Goal: Task Accomplishment & Management: Complete application form

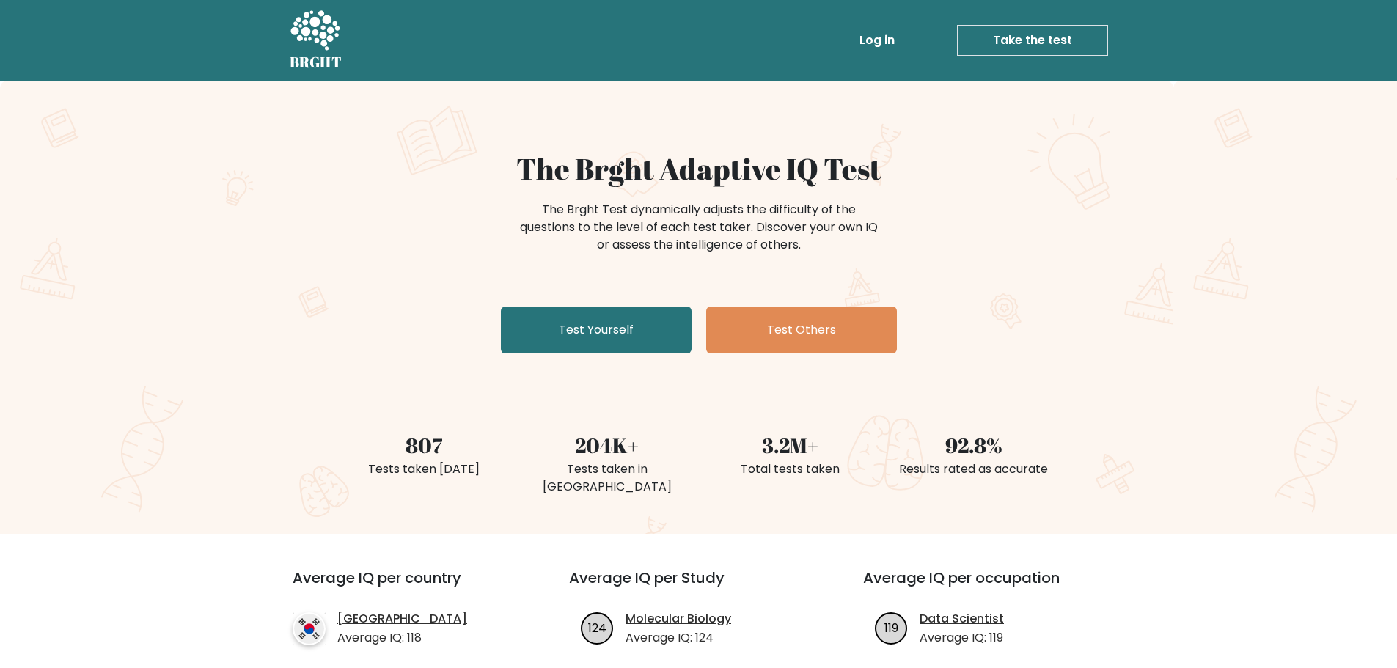
click at [1028, 39] on link "Take the test" at bounding box center [1032, 40] width 151 height 31
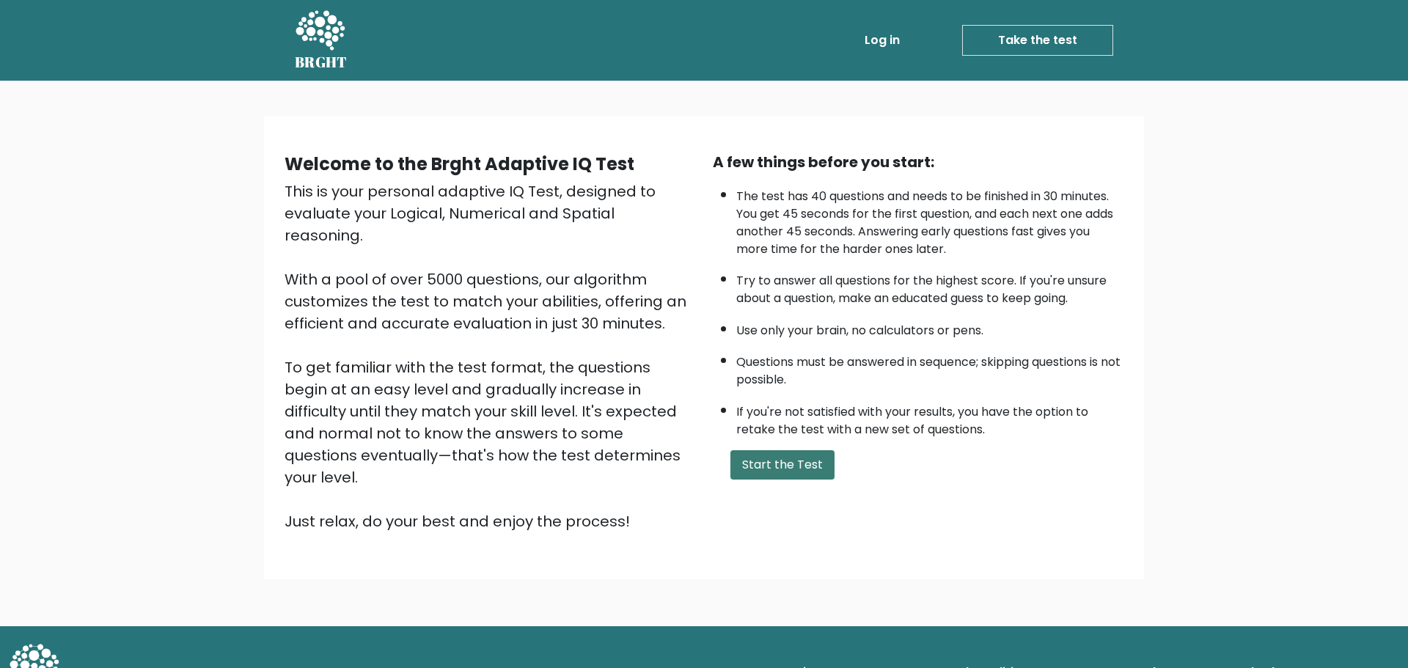
click at [760, 450] on button "Start the Test" at bounding box center [782, 464] width 104 height 29
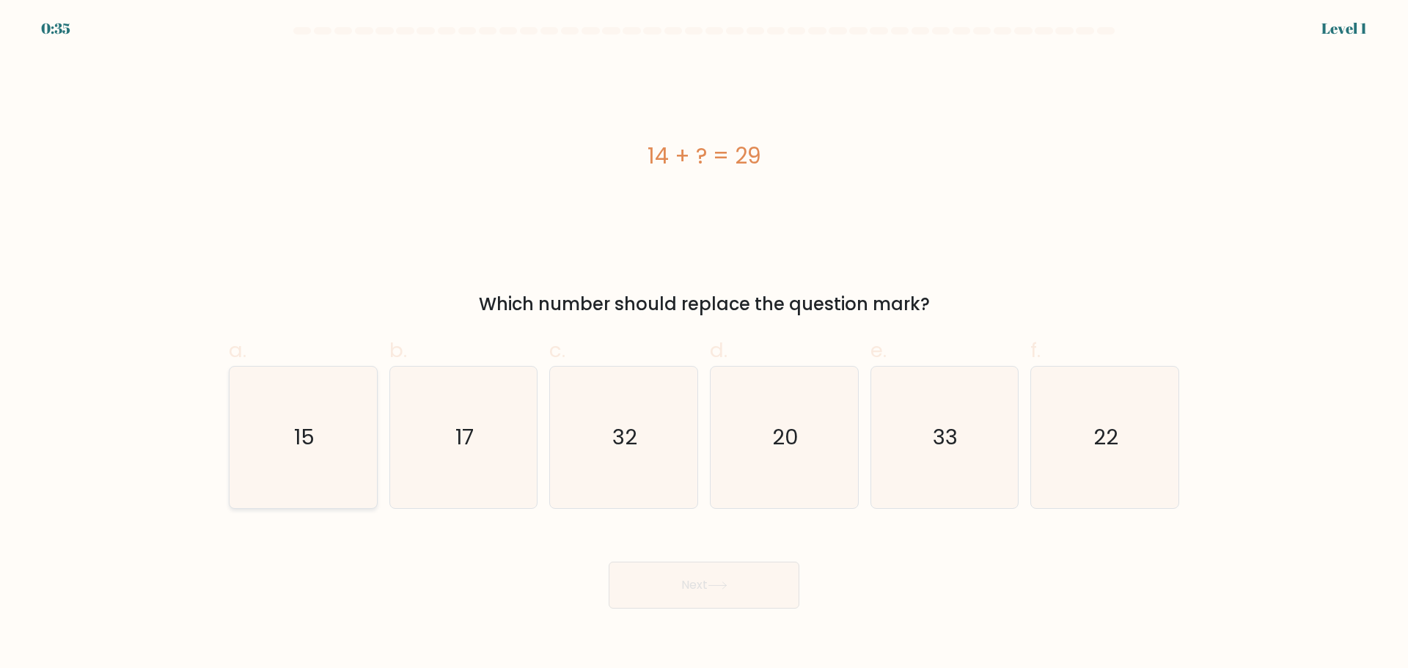
click at [281, 424] on icon "15" at bounding box center [302, 437] width 141 height 141
click at [704, 344] on input "a. 15" at bounding box center [704, 339] width 1 height 10
radio input "true"
click at [713, 562] on button "Next" at bounding box center [703, 585] width 191 height 47
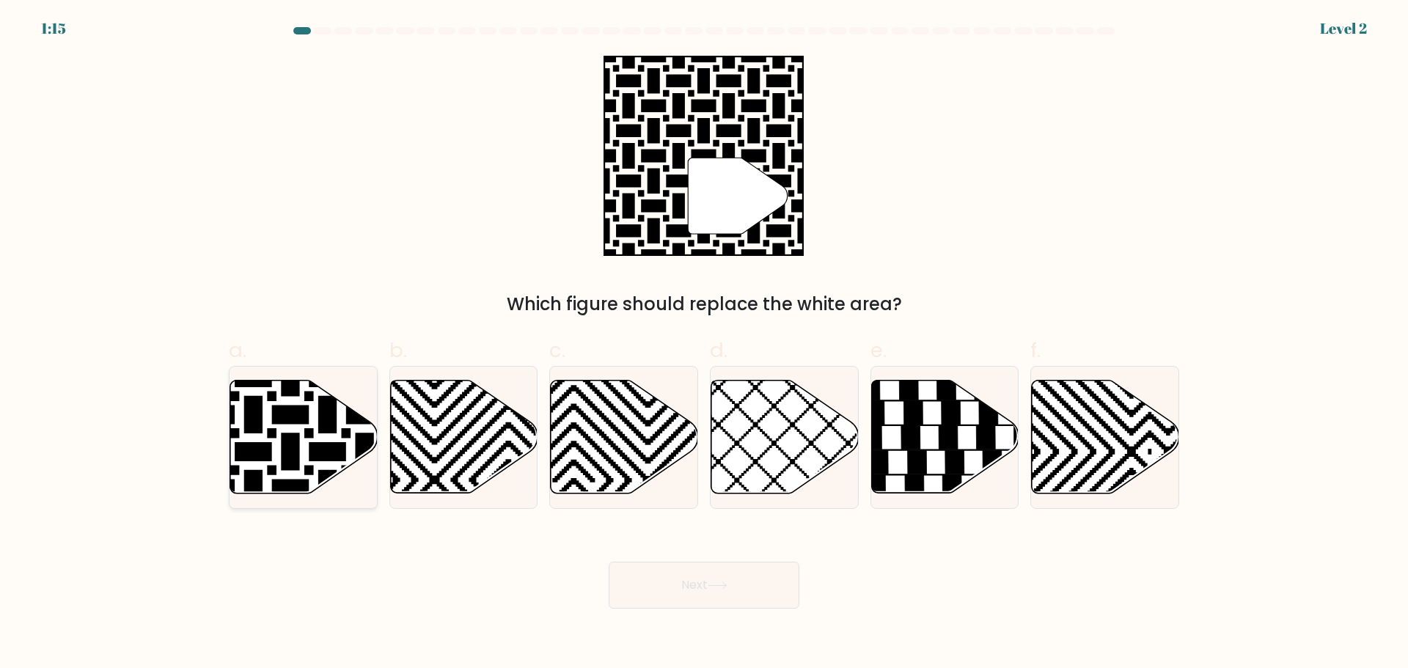
click at [293, 419] on icon at bounding box center [253, 377] width 297 height 297
click at [704, 344] on input "a." at bounding box center [704, 339] width 1 height 10
radio input "true"
click at [733, 562] on button "Next" at bounding box center [703, 585] width 191 height 47
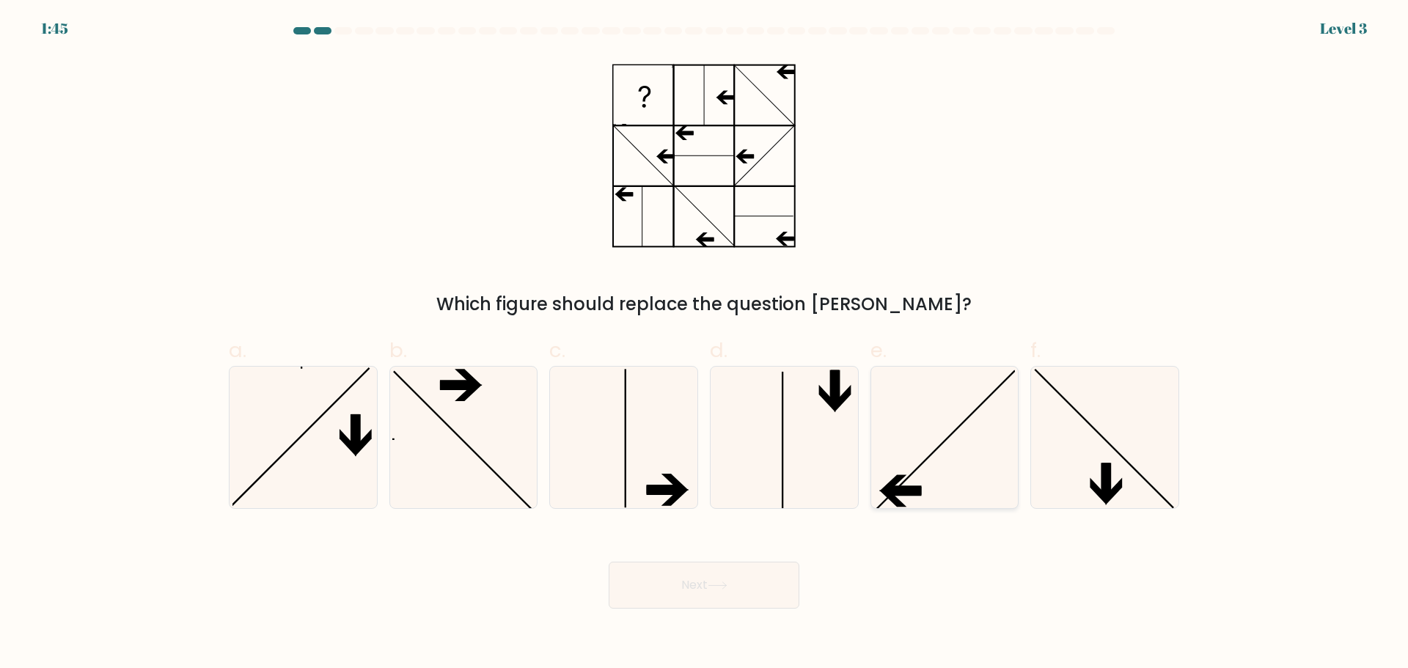
click at [918, 433] on icon at bounding box center [943, 437] width 141 height 141
click at [705, 344] on input "e." at bounding box center [704, 339] width 1 height 10
radio input "true"
click at [725, 562] on button "Next" at bounding box center [703, 585] width 191 height 47
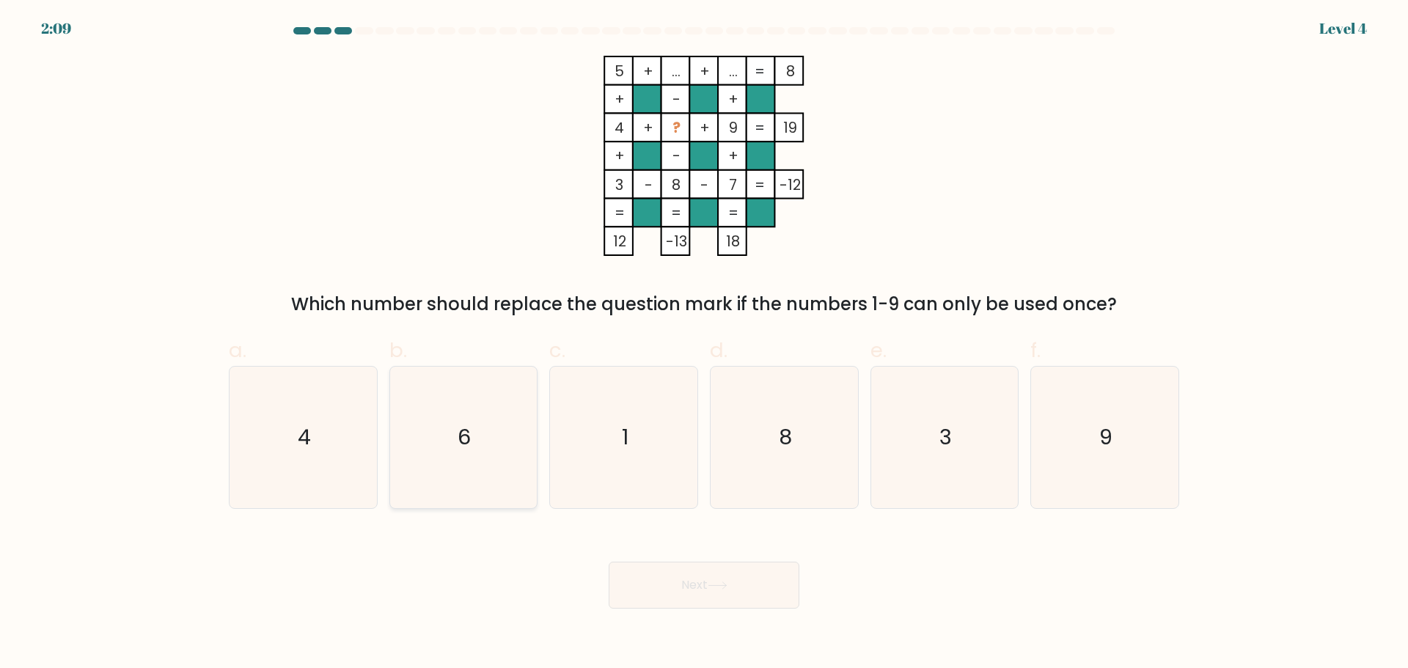
click at [460, 428] on text "6" at bounding box center [464, 436] width 13 height 29
click at [704, 344] on input "b. 6" at bounding box center [704, 339] width 1 height 10
radio input "true"
click at [718, 581] on icon at bounding box center [717, 585] width 20 height 8
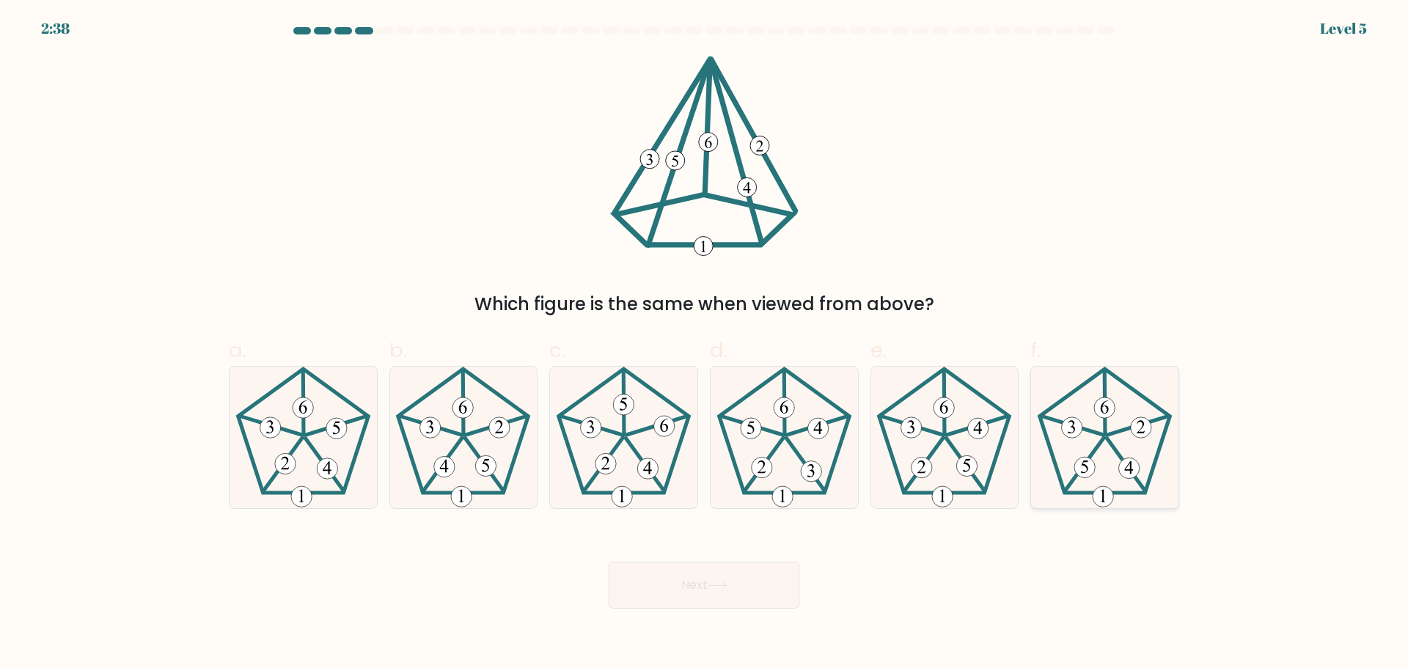
click at [1108, 428] on icon at bounding box center [1104, 437] width 141 height 141
click at [705, 344] on input "f." at bounding box center [704, 339] width 1 height 10
radio input "true"
click at [729, 562] on button "Next" at bounding box center [703, 585] width 191 height 47
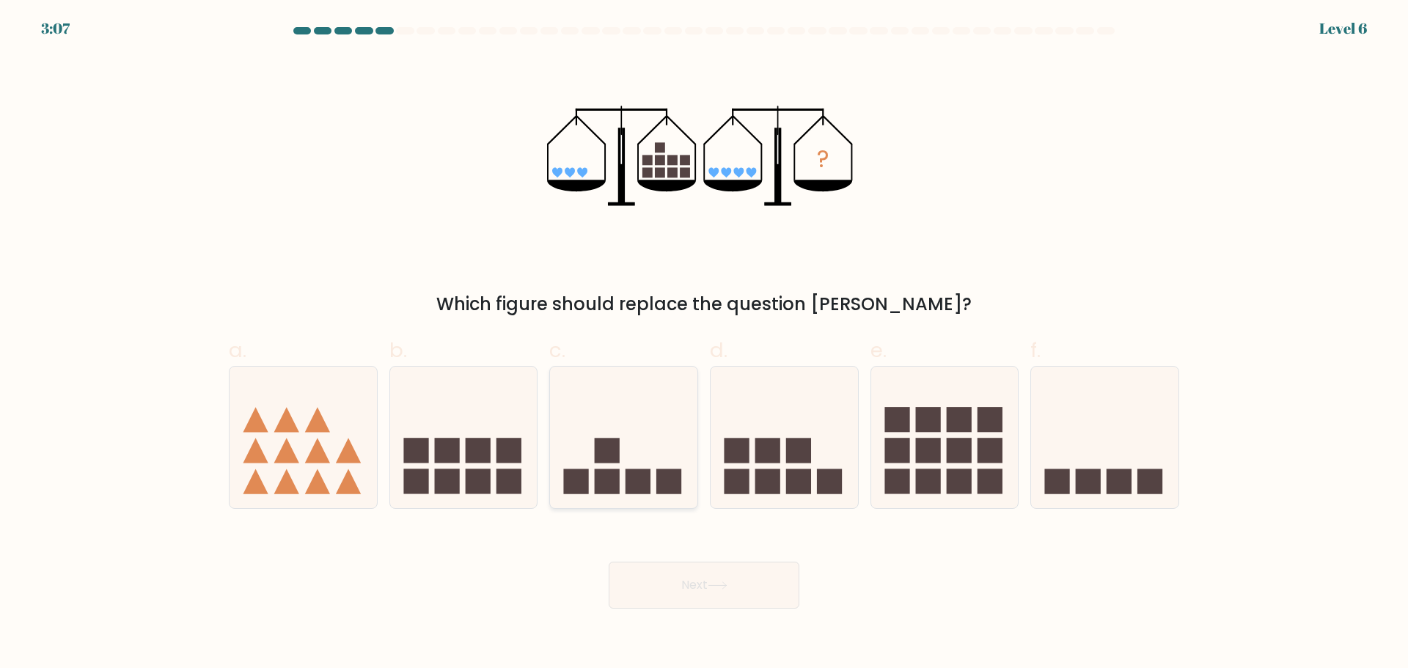
click at [617, 469] on rect at bounding box center [607, 481] width 25 height 25
click at [704, 344] on input "c." at bounding box center [704, 339] width 1 height 10
radio input "true"
click at [745, 562] on button "Next" at bounding box center [703, 585] width 191 height 47
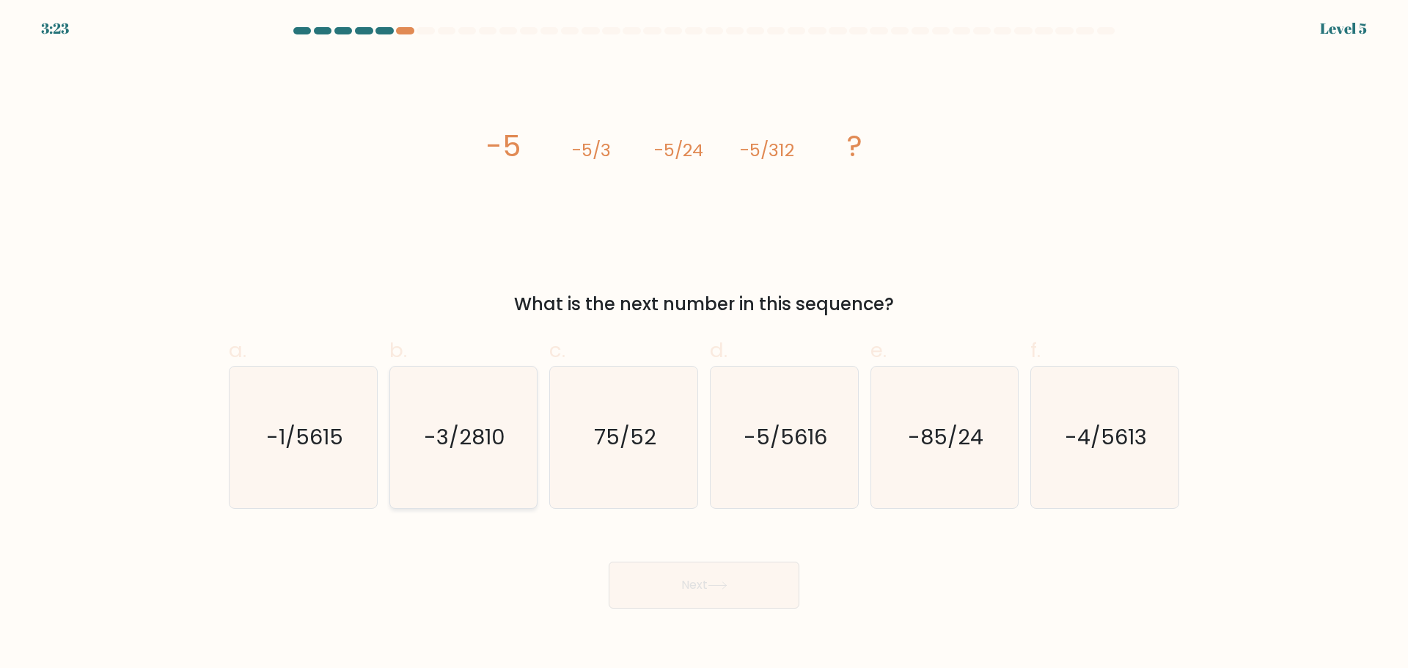
click at [457, 422] on text "-3/2810" at bounding box center [464, 436] width 81 height 29
click at [704, 344] on input "b. -3/2810" at bounding box center [704, 339] width 1 height 10
radio input "true"
click at [727, 581] on icon at bounding box center [717, 585] width 20 height 8
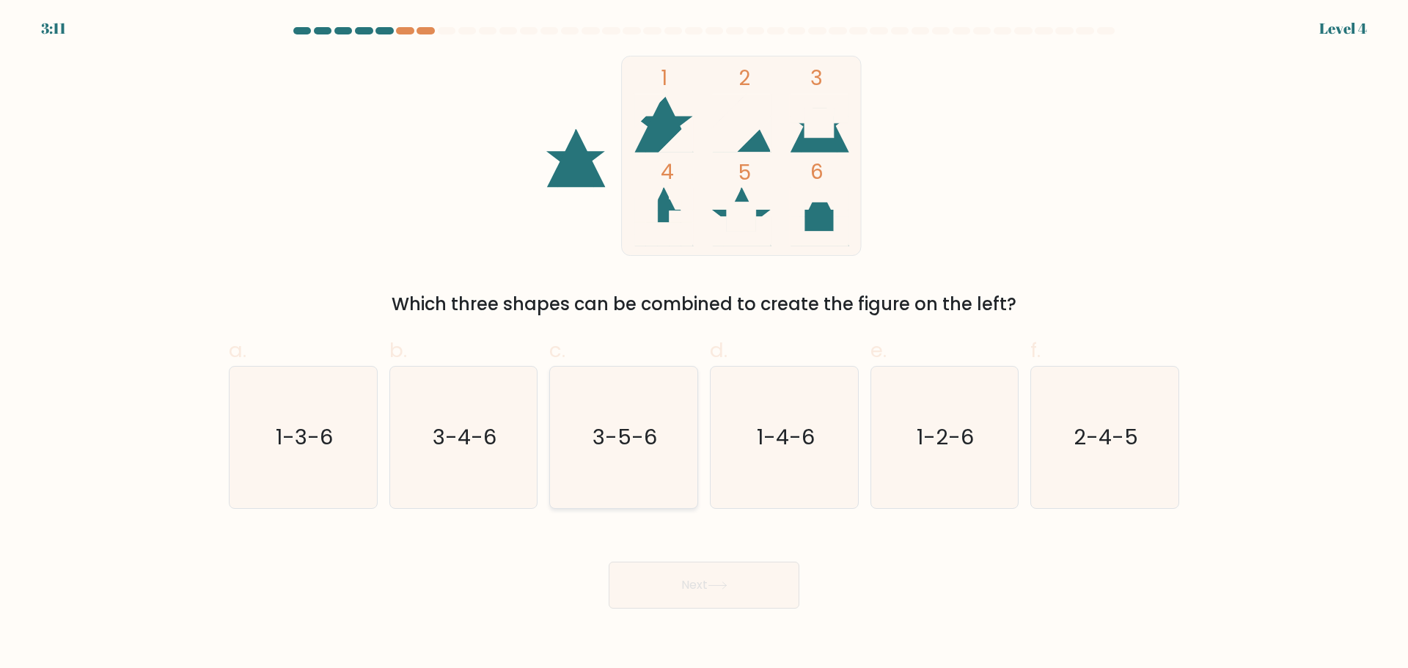
click at [615, 429] on text "3-5-6" at bounding box center [625, 436] width 65 height 29
click at [704, 344] on input "c. 3-5-6" at bounding box center [704, 339] width 1 height 10
radio input "true"
click at [714, 582] on icon at bounding box center [717, 585] width 18 height 7
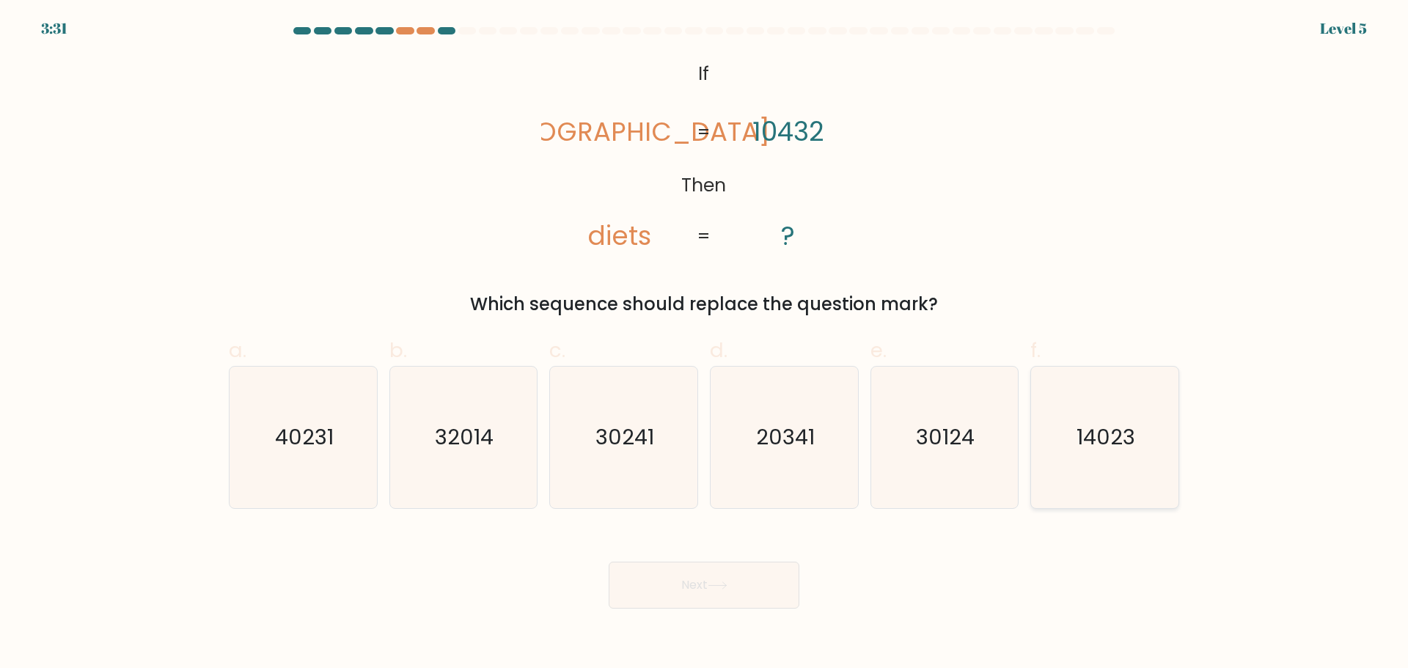
click at [1095, 431] on text "14023" at bounding box center [1106, 436] width 59 height 29
click at [705, 344] on input "f. 14023" at bounding box center [704, 339] width 1 height 10
radio input "true"
click at [686, 562] on button "Next" at bounding box center [703, 585] width 191 height 47
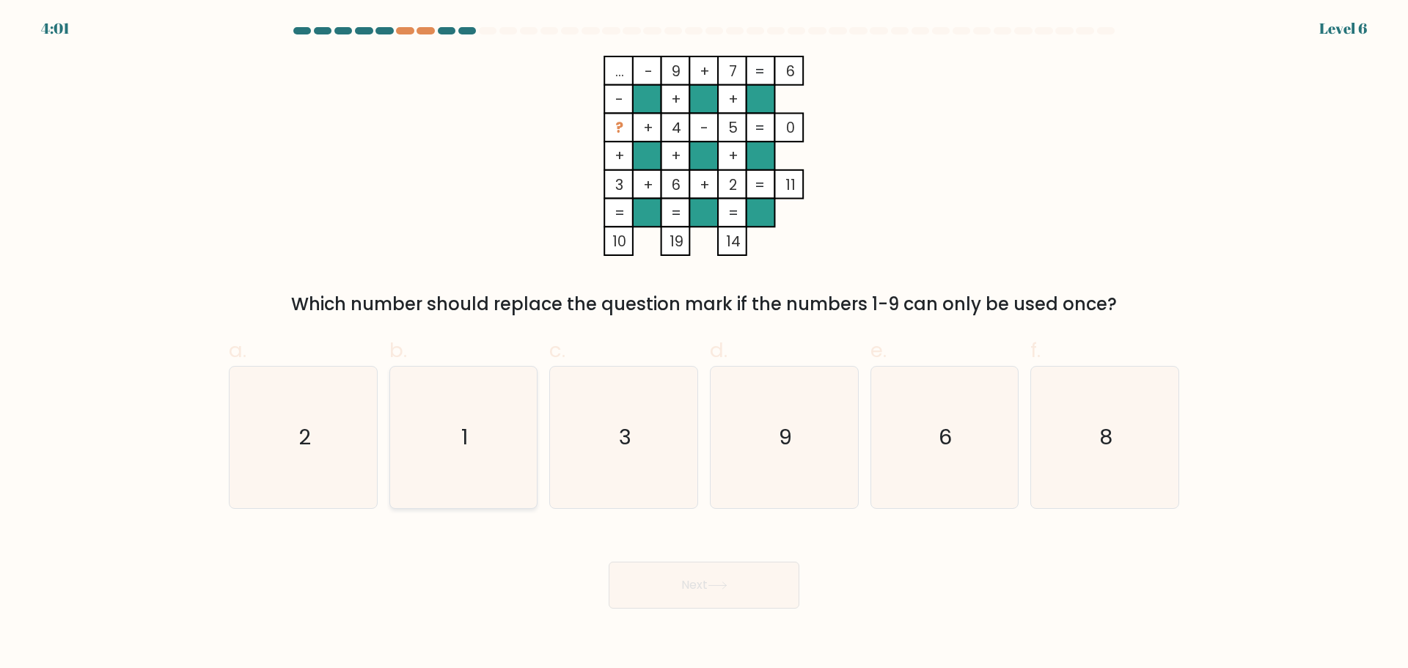
click at [415, 449] on icon "1" at bounding box center [462, 437] width 141 height 141
click at [704, 344] on input "b. 1" at bounding box center [704, 339] width 1 height 10
radio input "true"
click at [710, 570] on button "Next" at bounding box center [703, 585] width 191 height 47
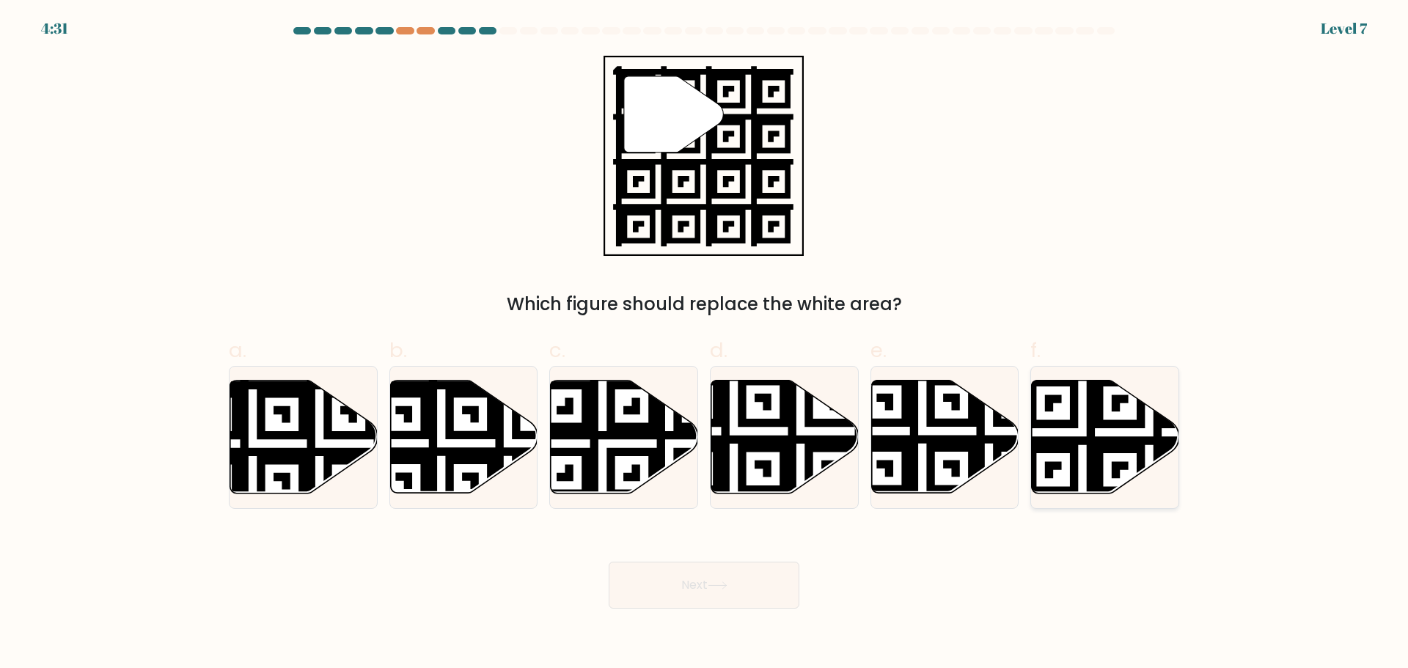
click at [1127, 426] on icon at bounding box center [1148, 498] width 267 height 267
click at [705, 344] on input "f." at bounding box center [704, 339] width 1 height 10
radio input "true"
click at [708, 581] on icon at bounding box center [717, 585] width 20 height 8
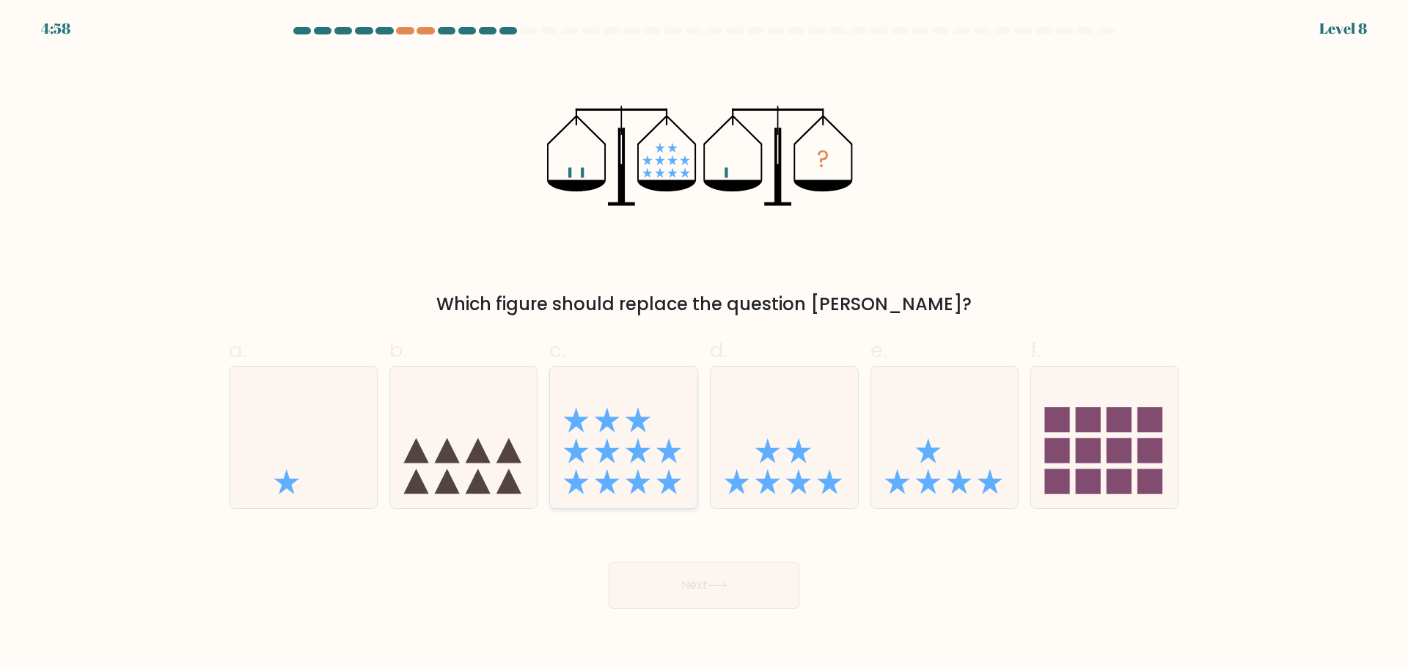
click at [633, 446] on icon at bounding box center [637, 450] width 25 height 25
click at [704, 344] on input "c." at bounding box center [704, 339] width 1 height 10
radio input "true"
click at [733, 562] on button "Next" at bounding box center [703, 585] width 191 height 47
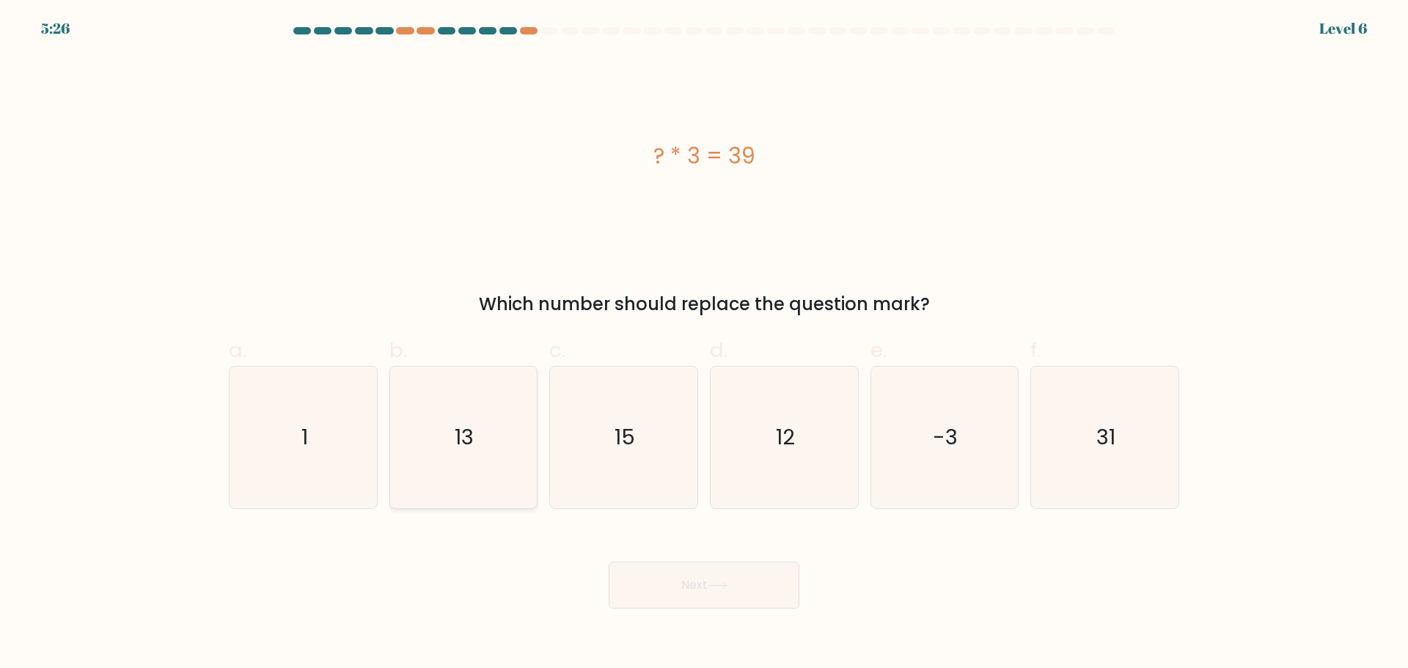
click at [466, 387] on icon "13" at bounding box center [462, 437] width 141 height 141
click at [704, 344] on input "b. 13" at bounding box center [704, 339] width 1 height 10
radio input "true"
click at [663, 562] on button "Next" at bounding box center [703, 585] width 191 height 47
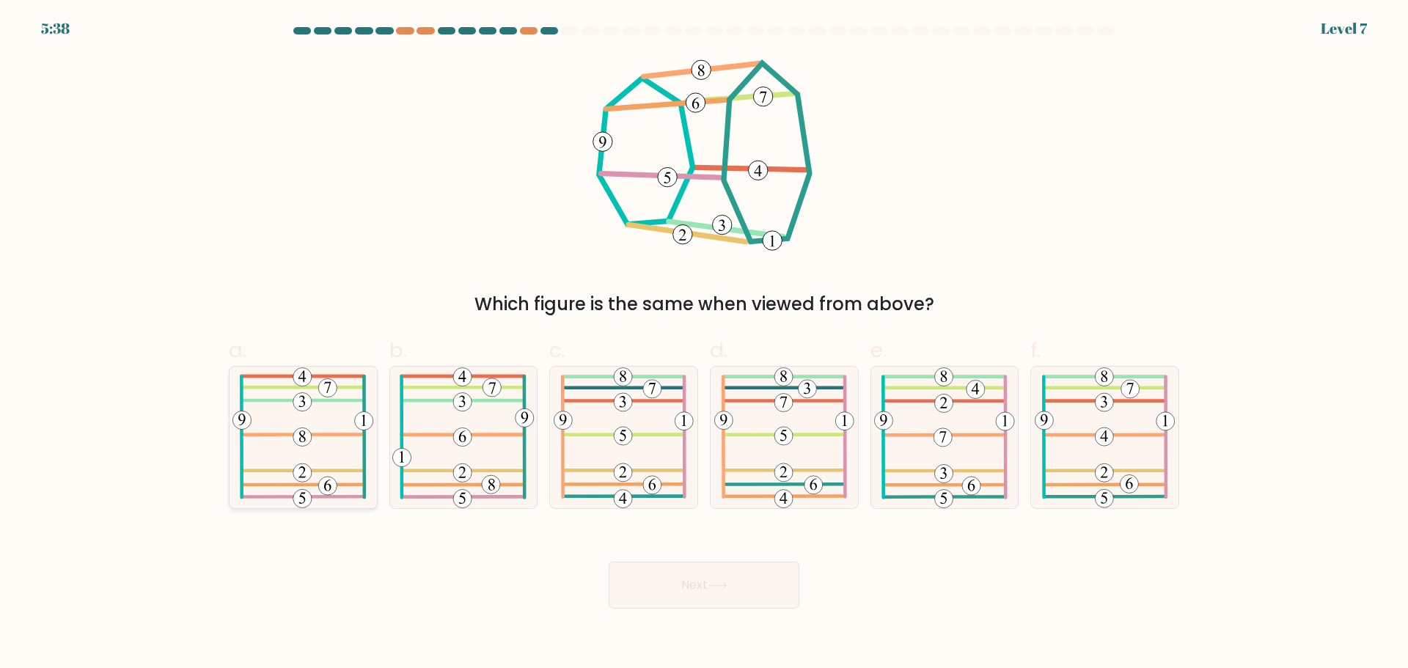
click at [309, 442] on icon at bounding box center [302, 437] width 141 height 141
click at [704, 344] on input "a." at bounding box center [704, 339] width 1 height 10
radio input "true"
click at [703, 562] on button "Next" at bounding box center [703, 585] width 191 height 47
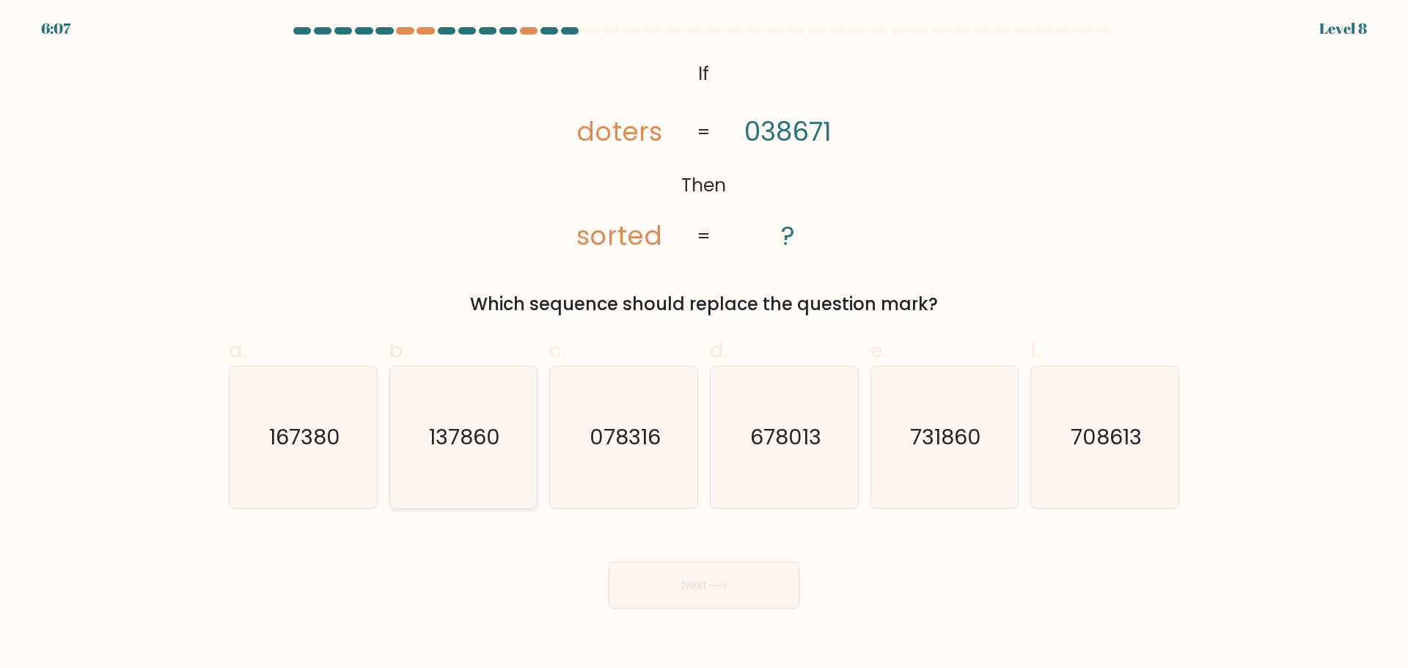
click at [450, 436] on text "137860" at bounding box center [464, 436] width 71 height 29
click at [704, 344] on input "b. 137860" at bounding box center [704, 339] width 1 height 10
radio input "true"
click at [731, 562] on button "Next" at bounding box center [703, 585] width 191 height 47
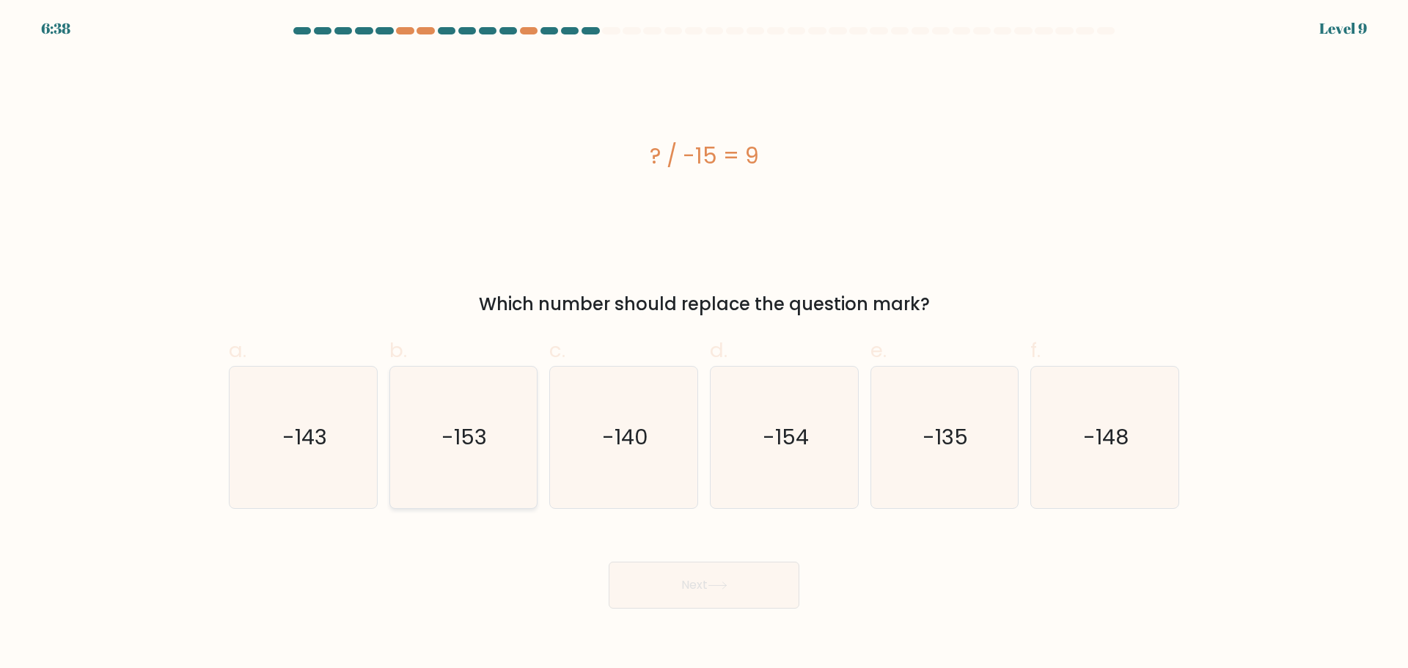
click at [453, 441] on icon "-153" at bounding box center [462, 437] width 141 height 141
click at [704, 344] on input "b. -153" at bounding box center [704, 339] width 1 height 10
radio input "true"
click at [730, 562] on button "Next" at bounding box center [703, 585] width 191 height 47
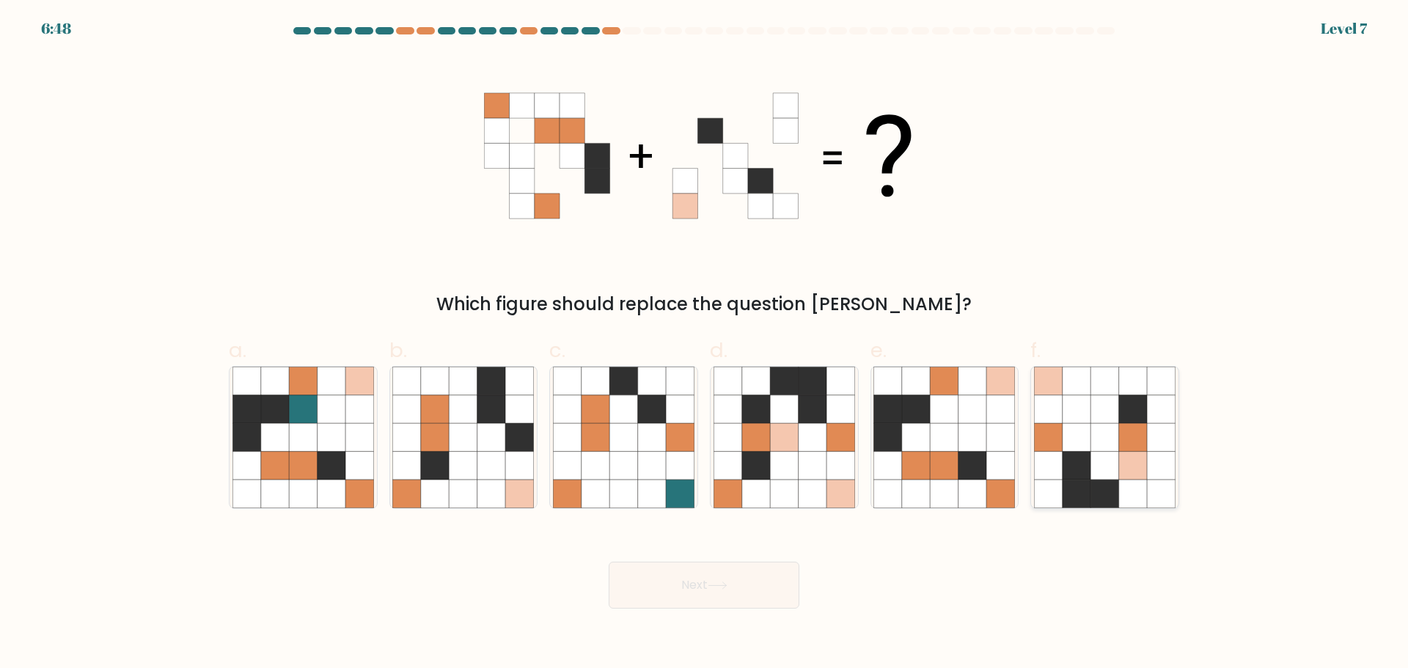
click at [1115, 451] on icon at bounding box center [1104, 465] width 28 height 28
click at [705, 344] on input "f." at bounding box center [704, 339] width 1 height 10
radio input "true"
click at [722, 562] on button "Next" at bounding box center [703, 585] width 191 height 47
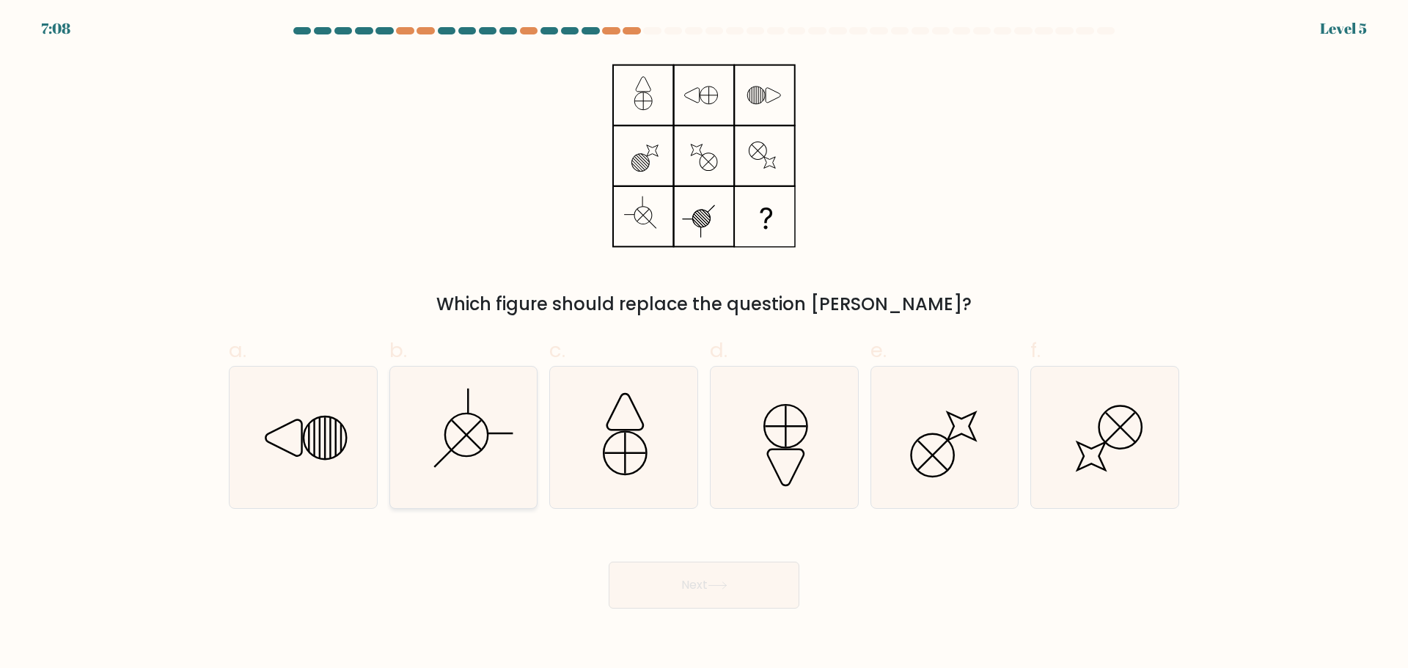
click at [477, 433] on icon at bounding box center [462, 437] width 141 height 141
click at [704, 344] on input "b." at bounding box center [704, 339] width 1 height 10
radio input "true"
click at [749, 573] on button "Next" at bounding box center [703, 585] width 191 height 47
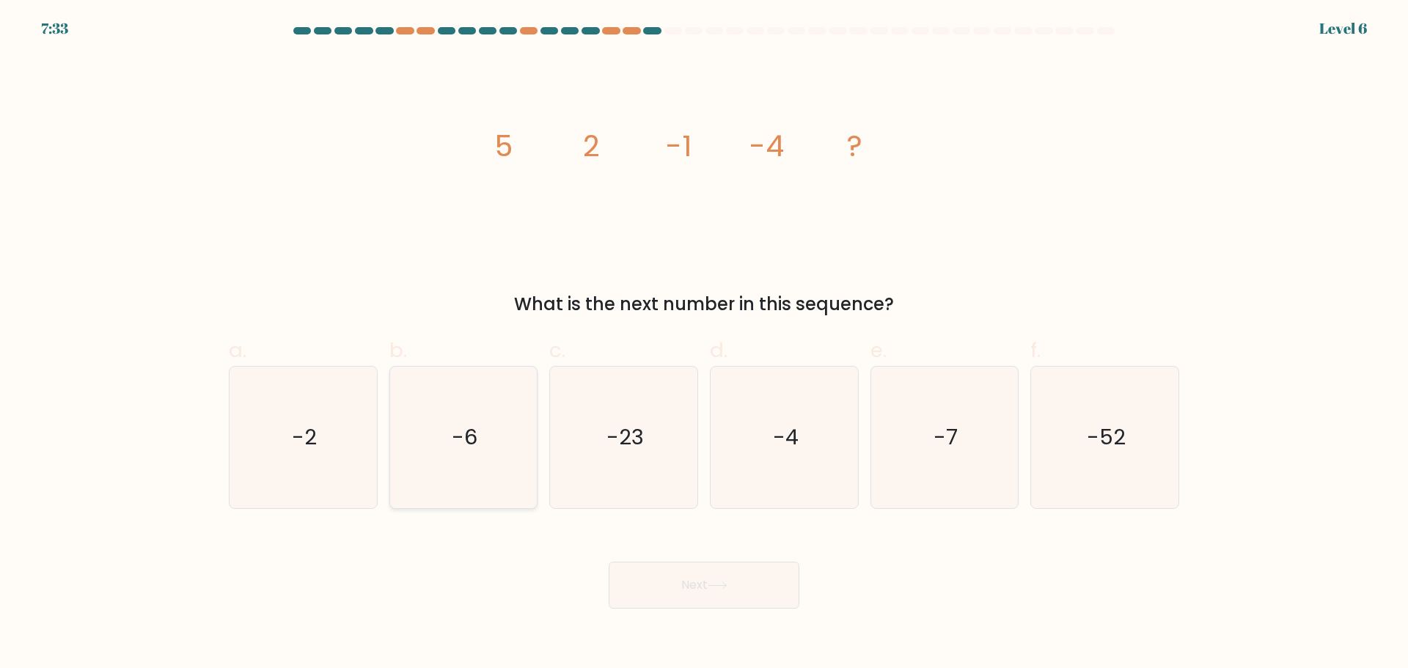
click at [478, 411] on icon "-6" at bounding box center [462, 437] width 141 height 141
click at [704, 344] on input "b. -6" at bounding box center [704, 339] width 1 height 10
radio input "true"
click at [702, 562] on button "Next" at bounding box center [703, 585] width 191 height 47
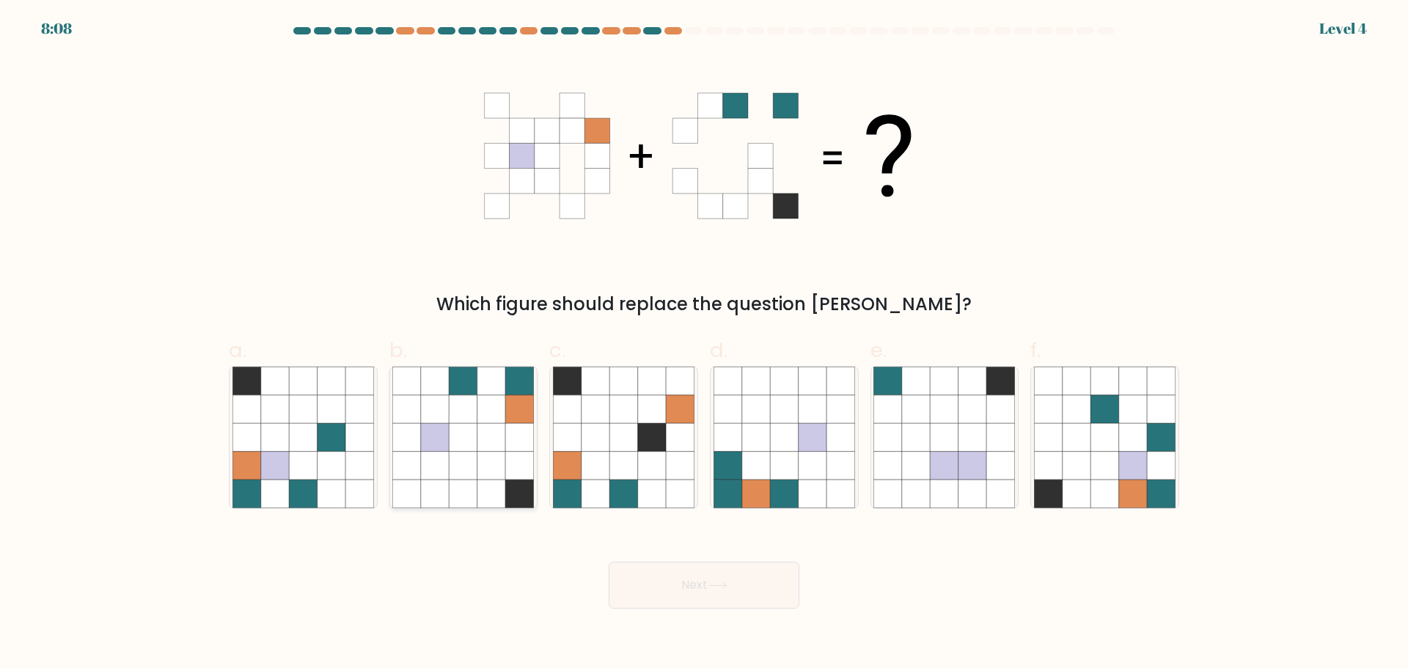
click at [461, 427] on icon at bounding box center [463, 437] width 28 height 28
click at [704, 344] on input "b." at bounding box center [704, 339] width 1 height 10
radio input "true"
click at [696, 562] on button "Next" at bounding box center [703, 585] width 191 height 47
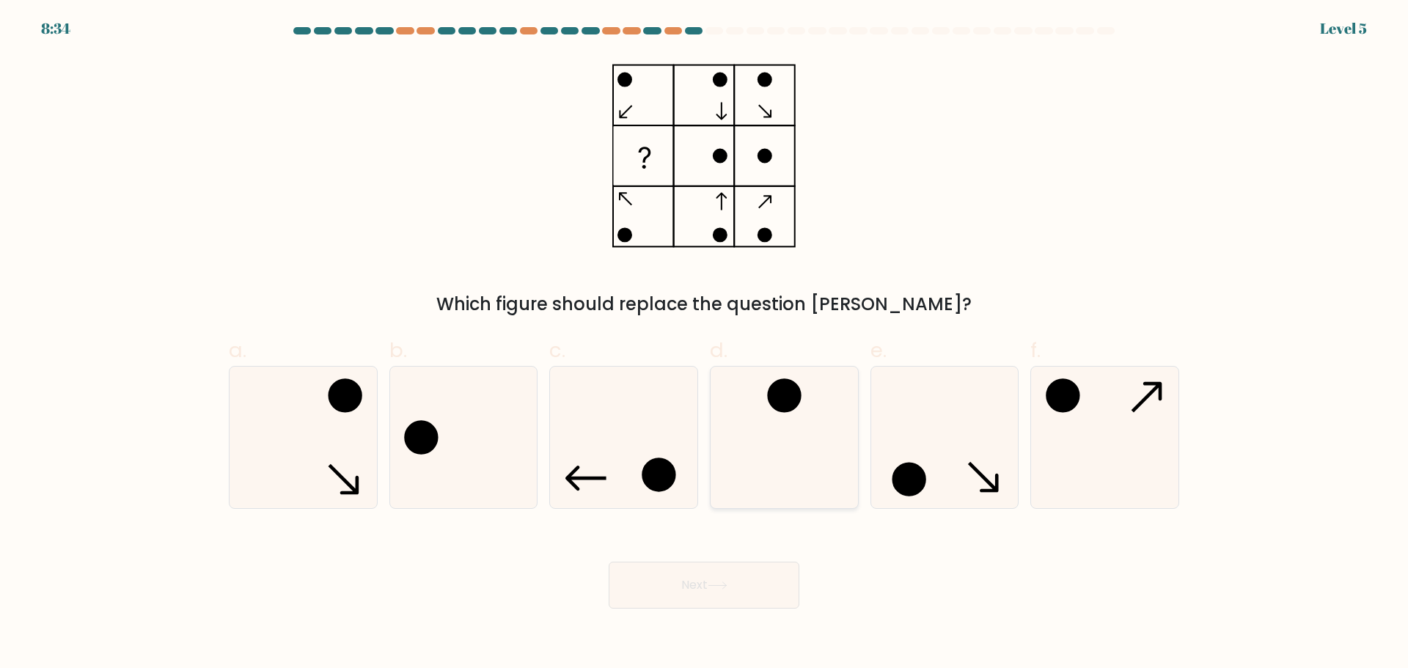
click at [784, 444] on icon at bounding box center [783, 437] width 141 height 141
click at [705, 344] on input "d." at bounding box center [704, 339] width 1 height 10
radio input "true"
click at [722, 582] on icon at bounding box center [717, 585] width 18 height 7
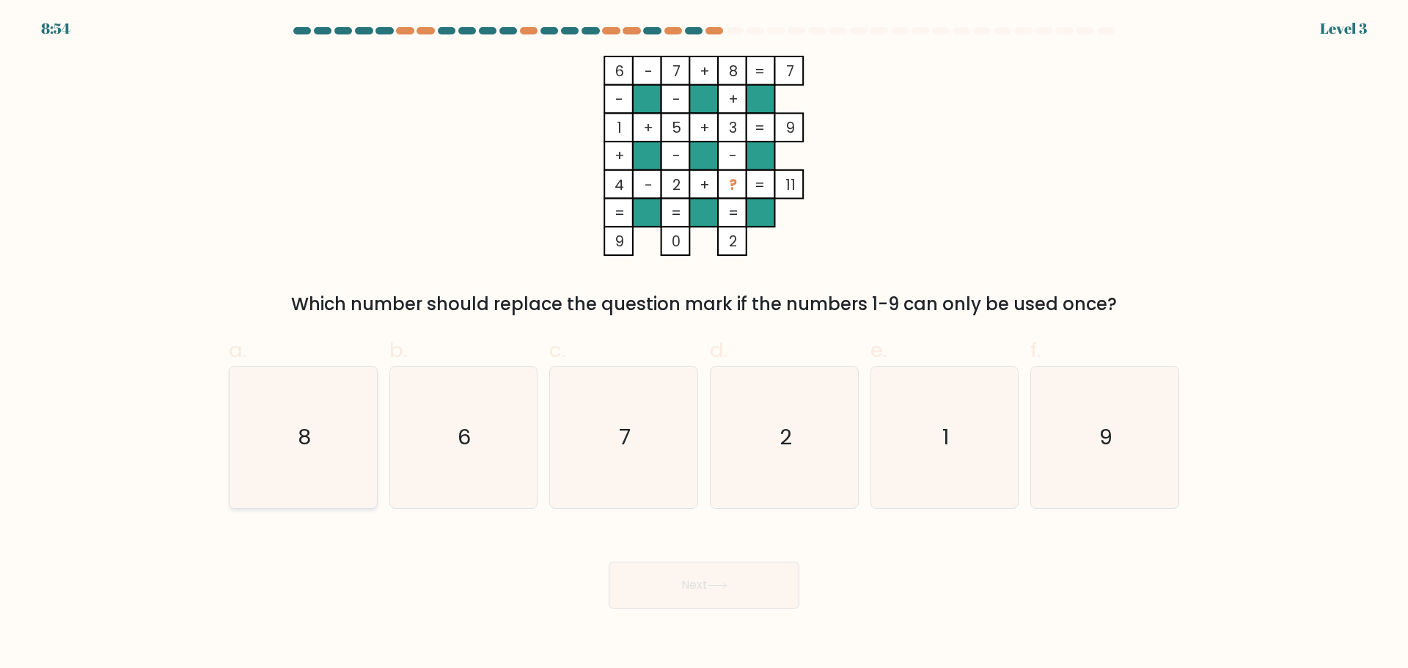
click at [323, 433] on icon "8" at bounding box center [302, 437] width 141 height 141
click at [704, 344] on input "a. 8" at bounding box center [704, 339] width 1 height 10
radio input "true"
click at [697, 562] on button "Next" at bounding box center [703, 585] width 191 height 47
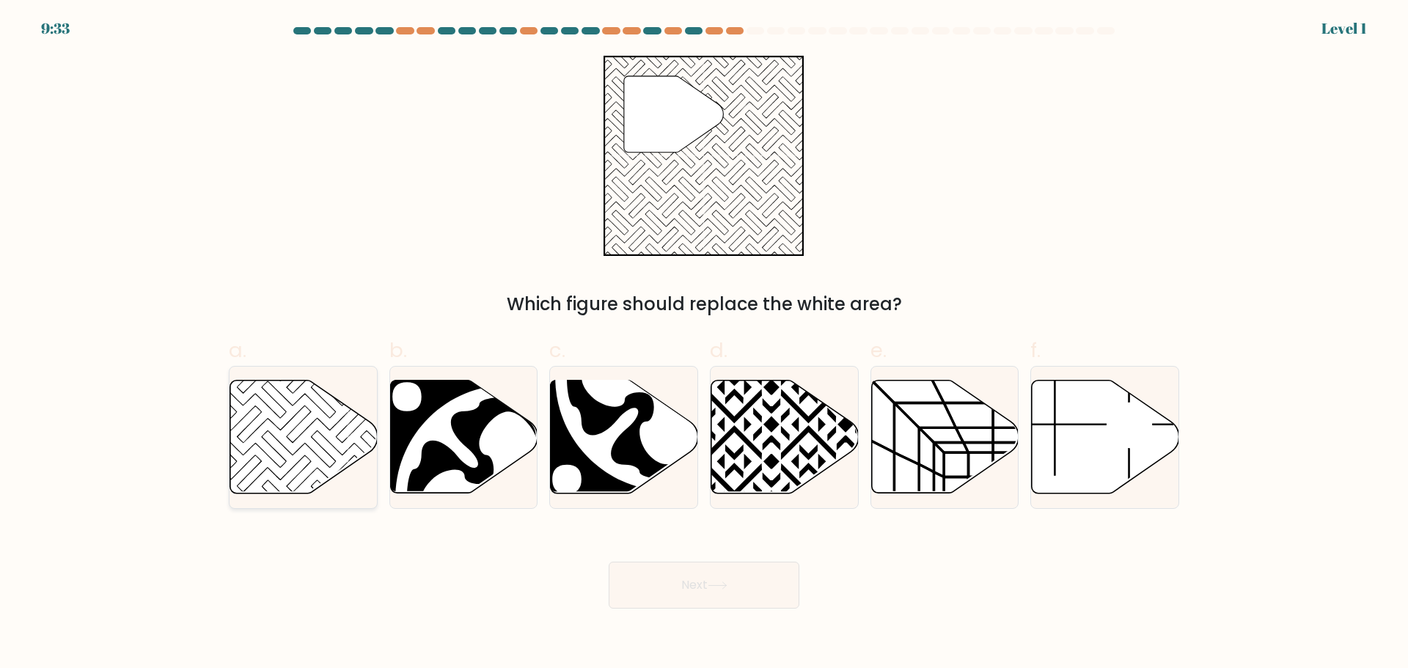
click at [263, 429] on icon at bounding box center [303, 436] width 147 height 113
click at [704, 344] on input "a." at bounding box center [704, 339] width 1 height 10
radio input "true"
click at [694, 562] on button "Next" at bounding box center [703, 585] width 191 height 47
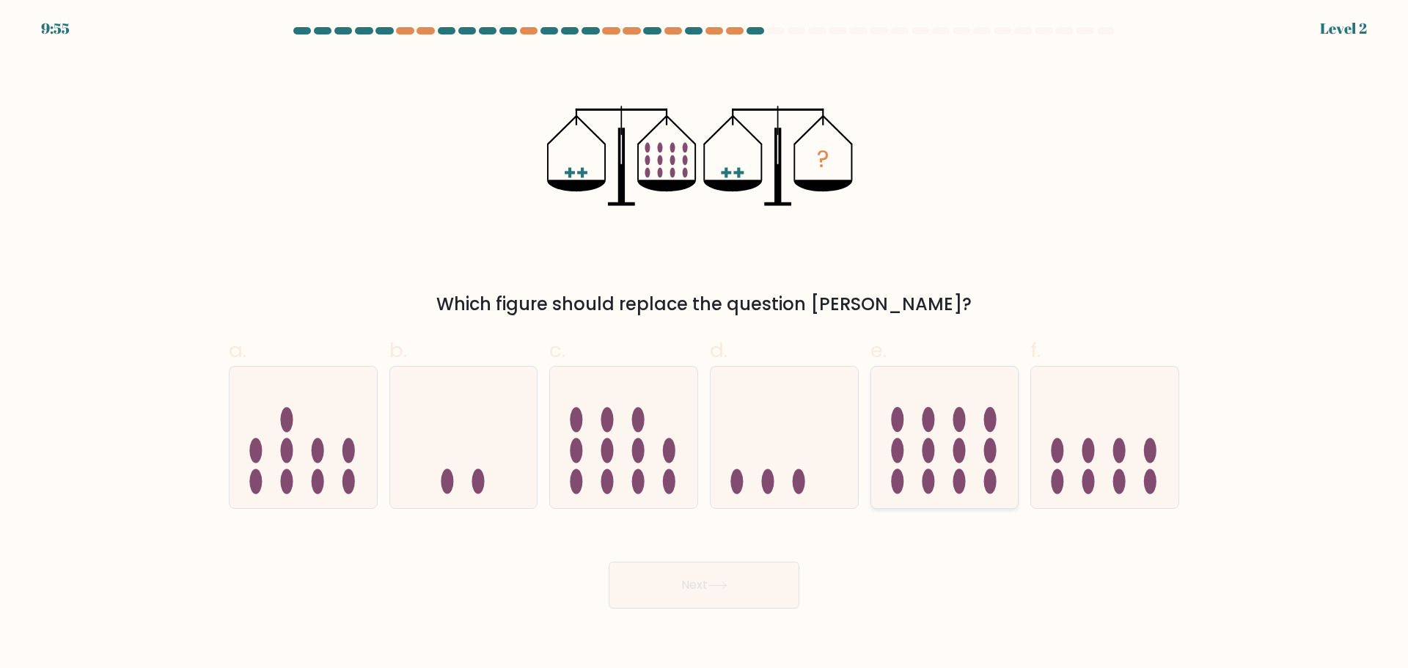
click at [908, 436] on icon at bounding box center [944, 437] width 147 height 122
click at [705, 344] on input "e." at bounding box center [704, 339] width 1 height 10
radio input "true"
click at [694, 562] on button "Next" at bounding box center [703, 585] width 191 height 47
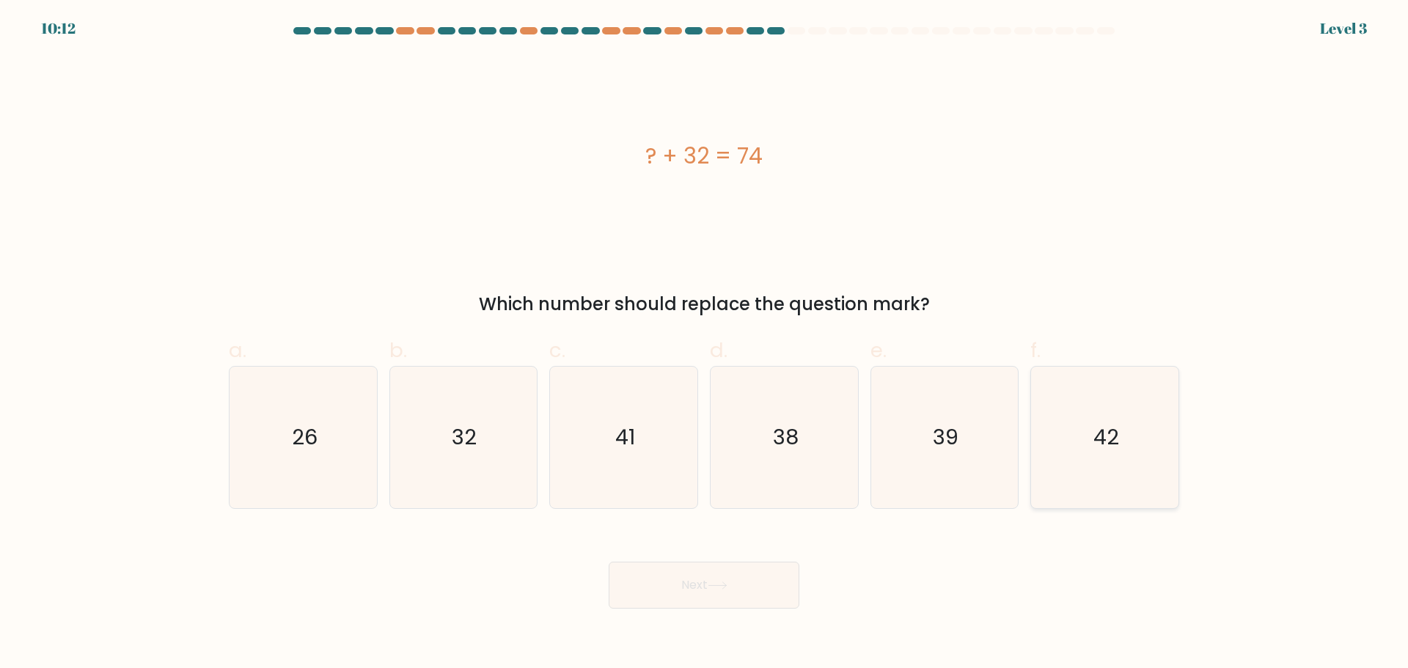
click at [1089, 431] on icon "42" at bounding box center [1104, 437] width 141 height 141
click at [705, 344] on input "f. 42" at bounding box center [704, 339] width 1 height 10
radio input "true"
click at [718, 581] on icon at bounding box center [717, 585] width 20 height 8
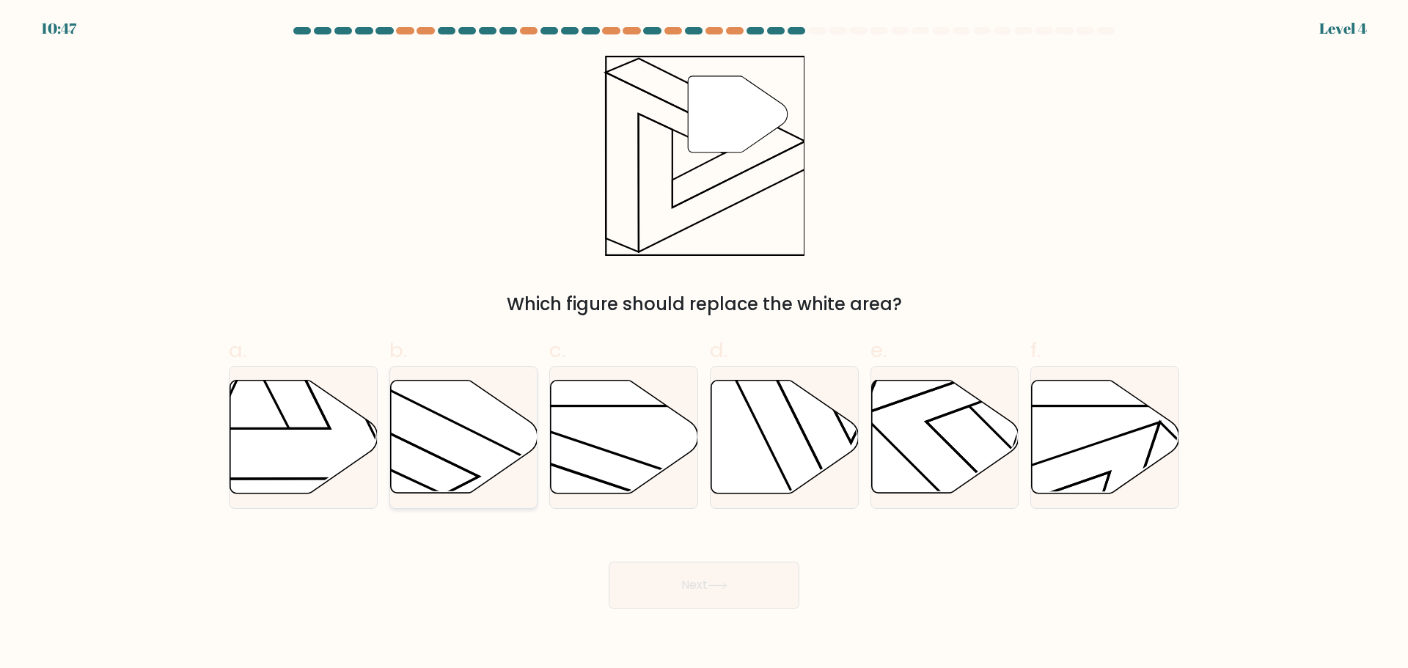
click at [473, 416] on icon at bounding box center [415, 464] width 295 height 221
click at [704, 344] on input "b." at bounding box center [704, 339] width 1 height 10
radio input "true"
click at [738, 562] on button "Next" at bounding box center [703, 585] width 191 height 47
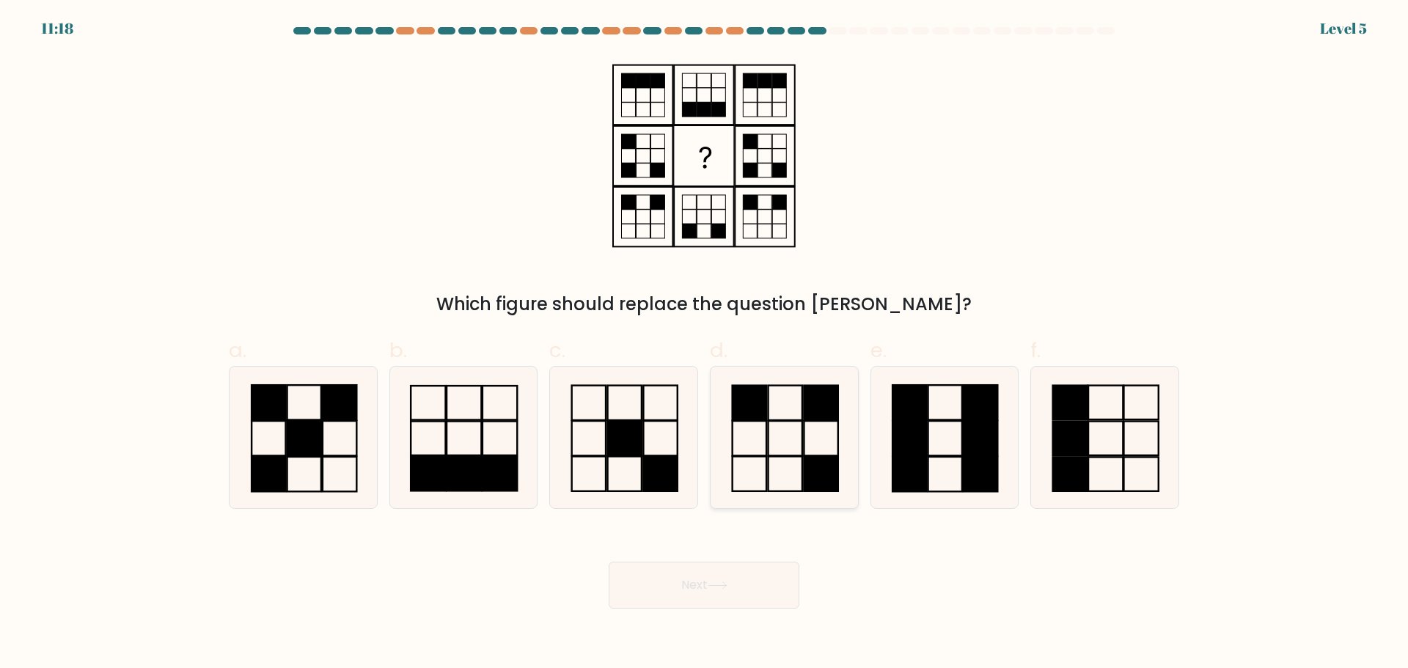
click at [801, 421] on rect at bounding box center [785, 438] width 34 height 34
click at [705, 344] on input "d." at bounding box center [704, 339] width 1 height 10
radio input "true"
click at [713, 562] on button "Next" at bounding box center [703, 585] width 191 height 47
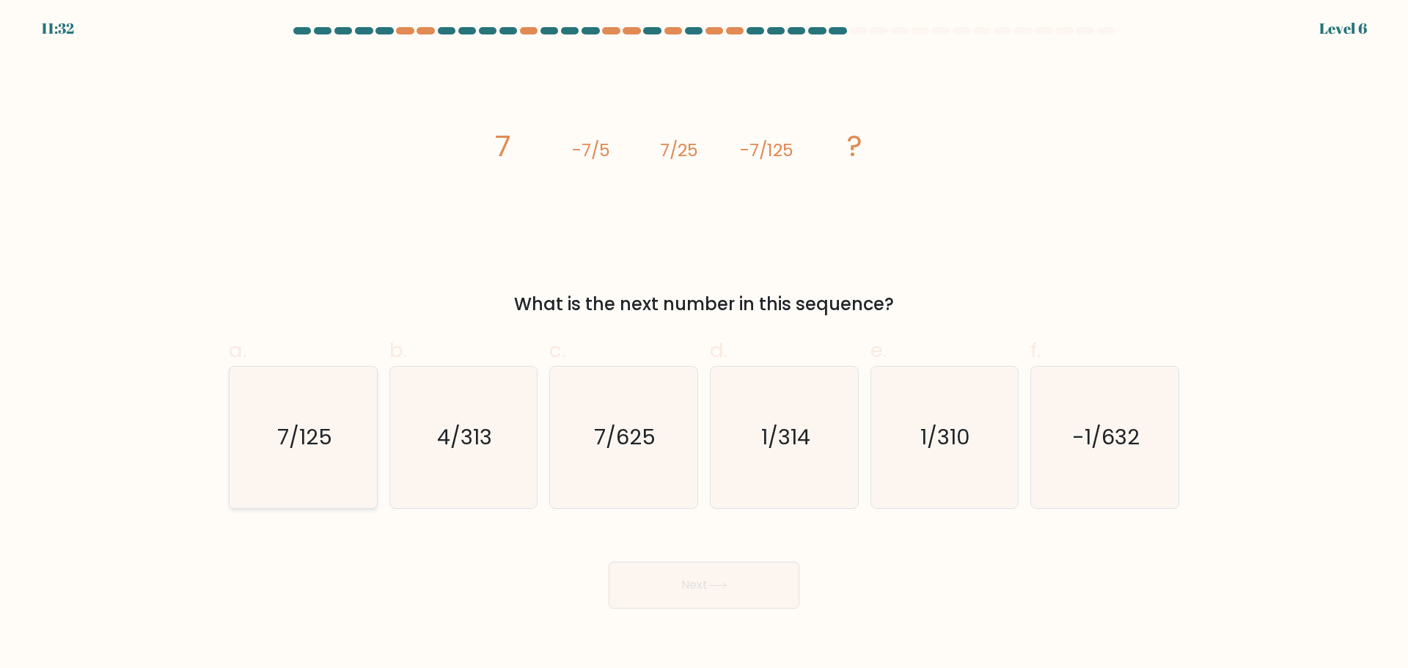
drag, startPoint x: 293, startPoint y: 427, endPoint x: 308, endPoint y: 433, distance: 16.1
click at [295, 426] on text "7/125" at bounding box center [304, 436] width 55 height 29
click at [325, 474] on icon "7/125" at bounding box center [302, 437] width 141 height 141
click at [704, 344] on input "a. 7/125" at bounding box center [704, 339] width 1 height 10
radio input "true"
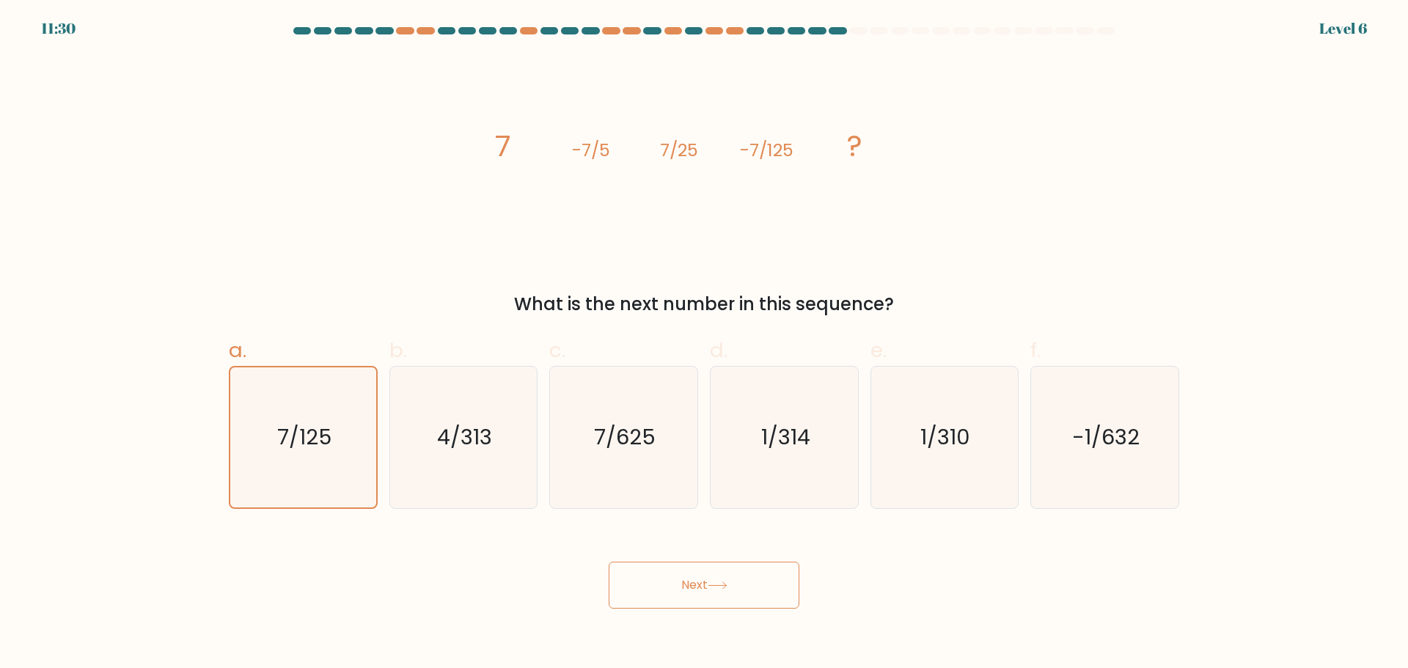
click at [726, 562] on button "Next" at bounding box center [703, 585] width 191 height 47
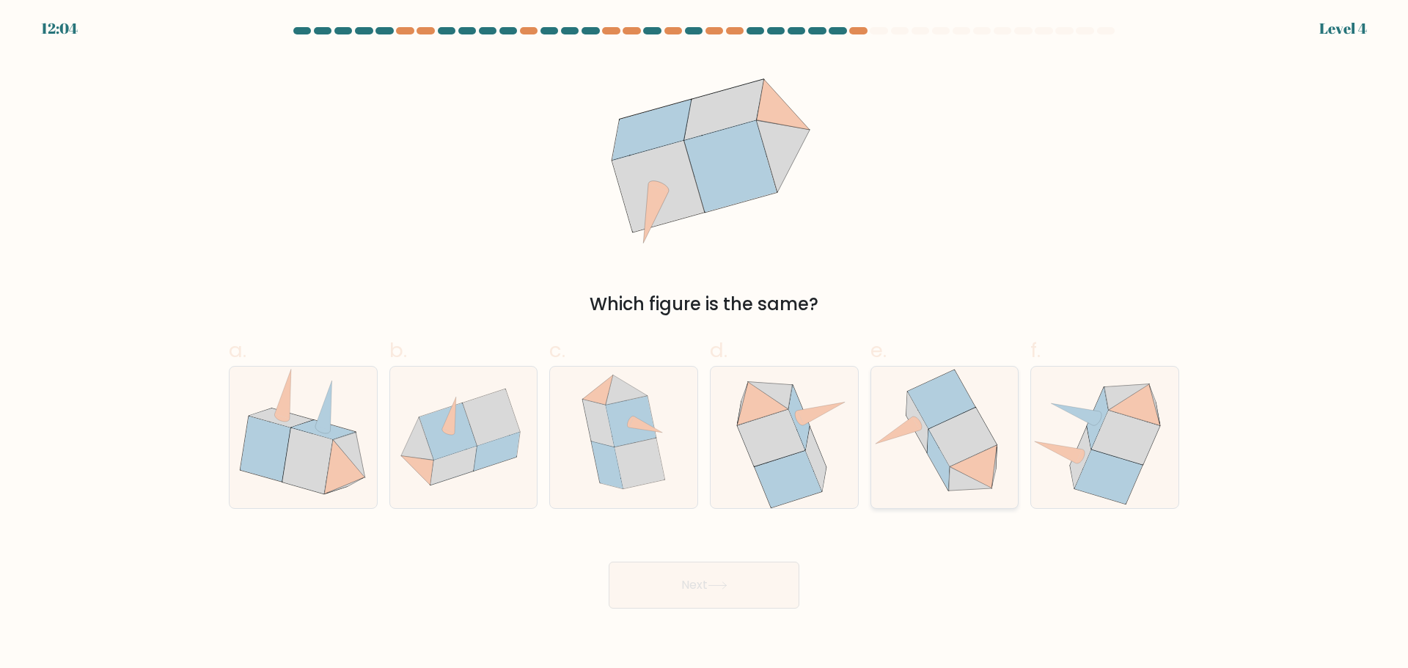
click at [969, 430] on icon at bounding box center [962, 437] width 68 height 59
click at [705, 344] on input "e." at bounding box center [704, 339] width 1 height 10
radio input "true"
click at [724, 581] on icon at bounding box center [717, 585] width 20 height 8
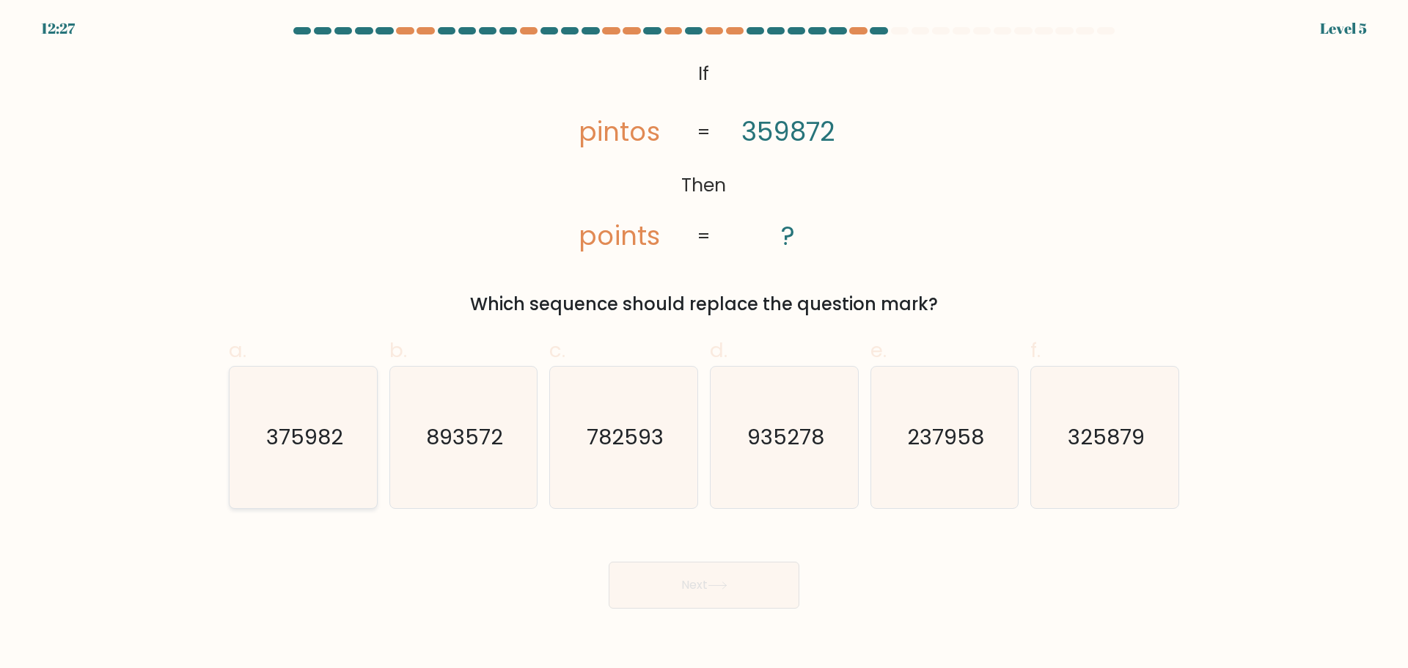
drag, startPoint x: 318, startPoint y: 441, endPoint x: 356, endPoint y: 447, distance: 38.0
click at [319, 440] on icon "375982" at bounding box center [302, 437] width 141 height 141
click at [704, 344] on input "a. 375982" at bounding box center [704, 339] width 1 height 10
radio input "true"
click at [742, 562] on button "Next" at bounding box center [703, 585] width 191 height 47
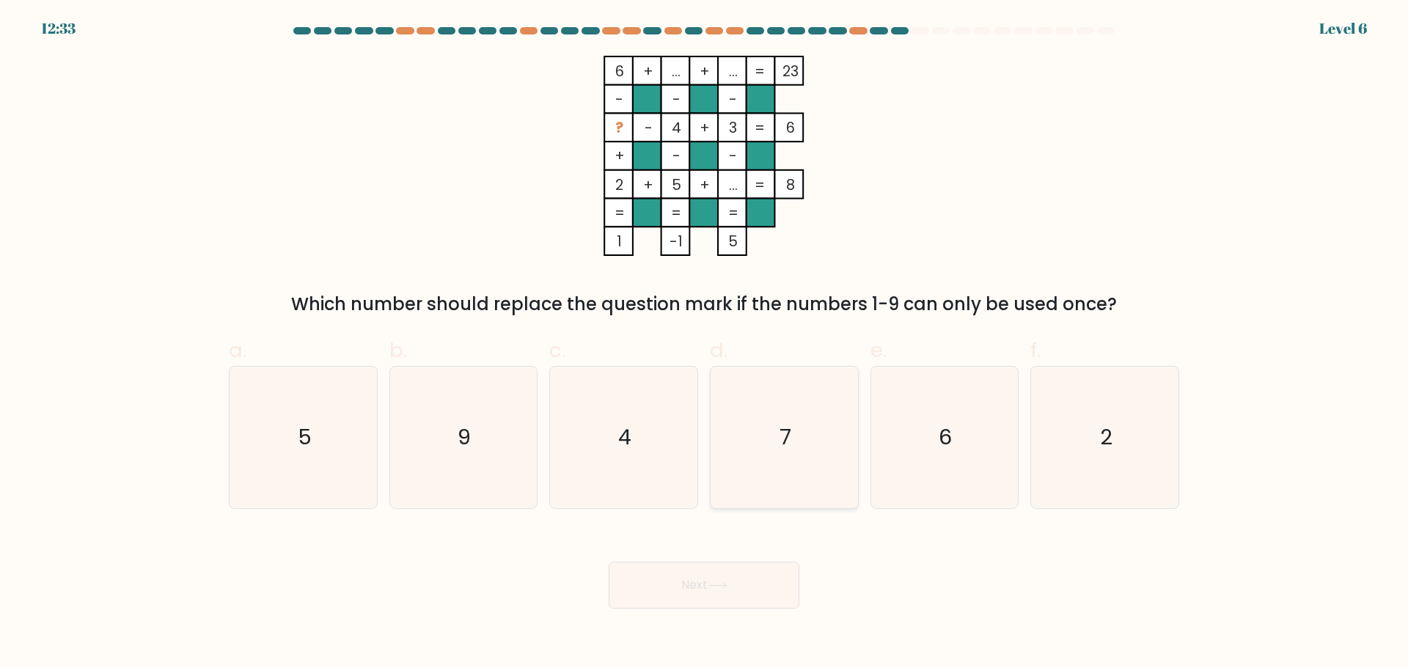
click at [805, 424] on icon "7" at bounding box center [783, 437] width 141 height 141
click at [705, 344] on input "d. 7" at bounding box center [704, 339] width 1 height 10
radio input "true"
click at [672, 562] on button "Next" at bounding box center [703, 585] width 191 height 47
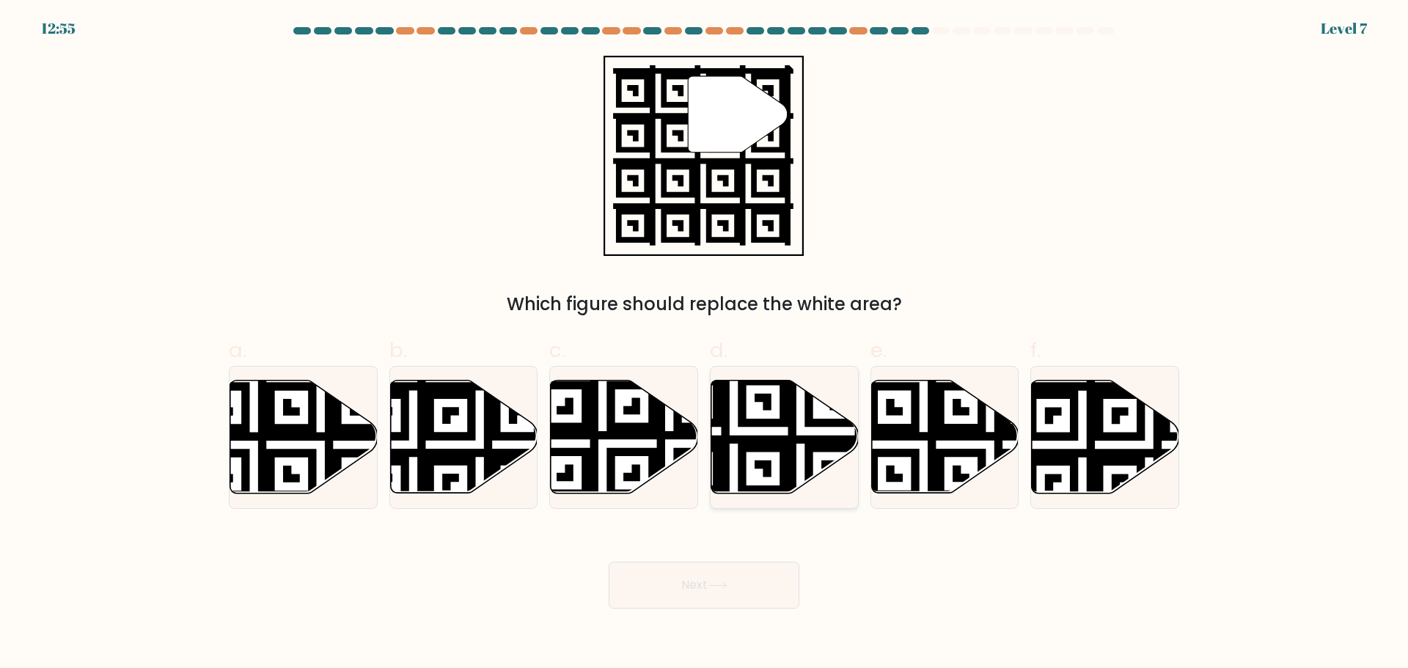
click at [763, 422] on icon at bounding box center [733, 497] width 267 height 267
click at [705, 344] on input "d." at bounding box center [704, 339] width 1 height 10
radio input "true"
click at [705, 562] on button "Next" at bounding box center [703, 585] width 191 height 47
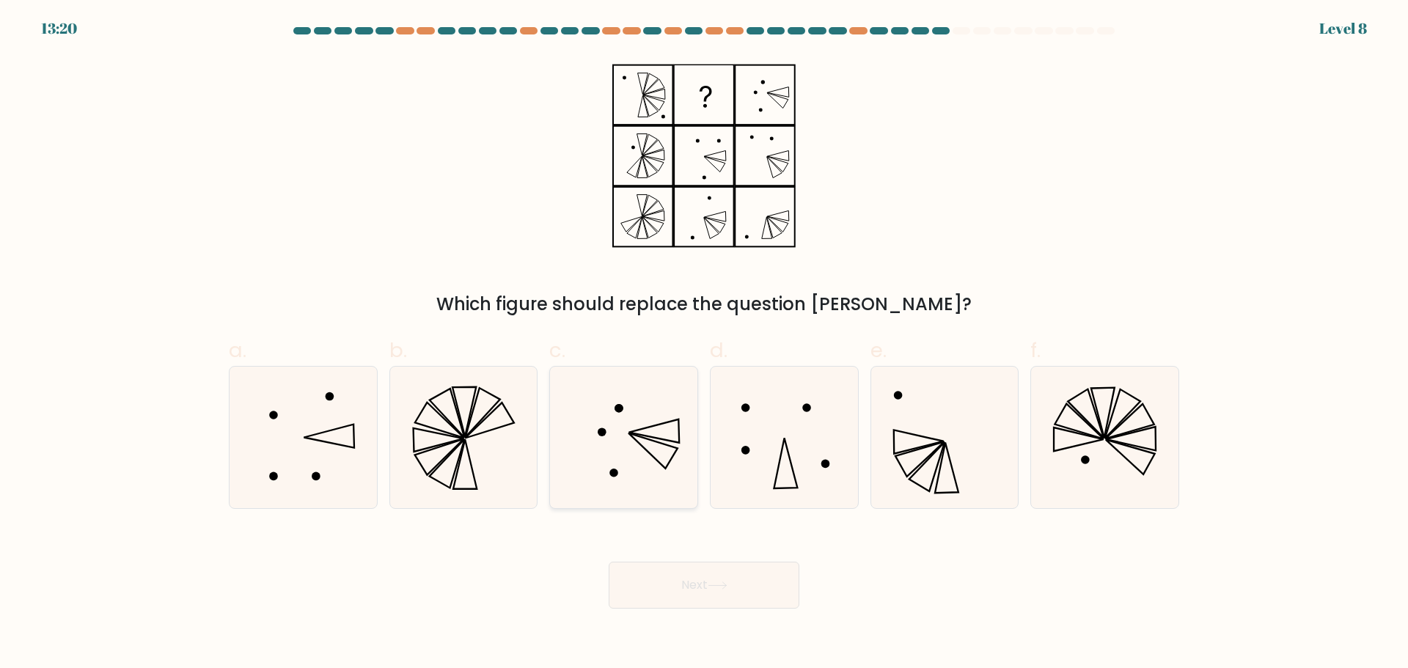
click at [651, 428] on icon at bounding box center [623, 437] width 141 height 141
click at [704, 344] on input "c." at bounding box center [704, 339] width 1 height 10
radio input "true"
click at [727, 581] on icon at bounding box center [717, 585] width 20 height 8
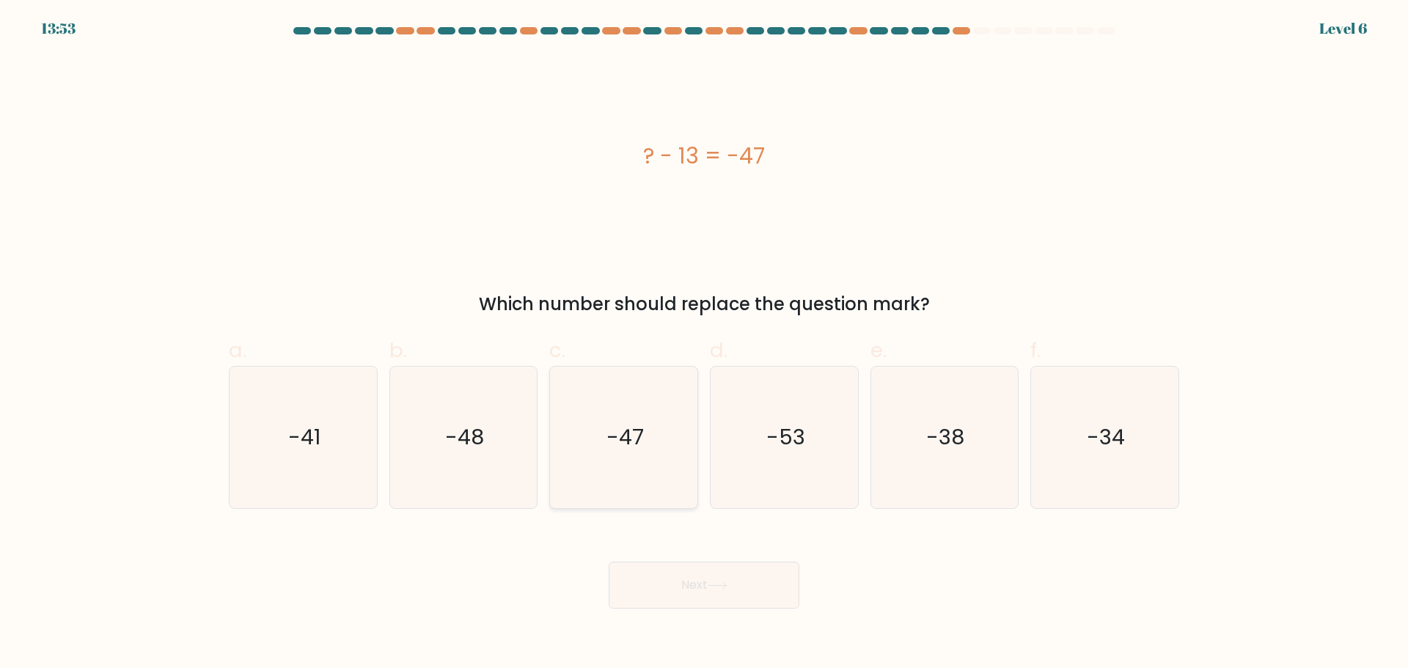
click at [633, 448] on icon "-47" at bounding box center [623, 437] width 141 height 141
click at [704, 344] on input "c. -47" at bounding box center [704, 339] width 1 height 10
radio input "true"
click at [676, 563] on button "Next" at bounding box center [703, 585] width 191 height 47
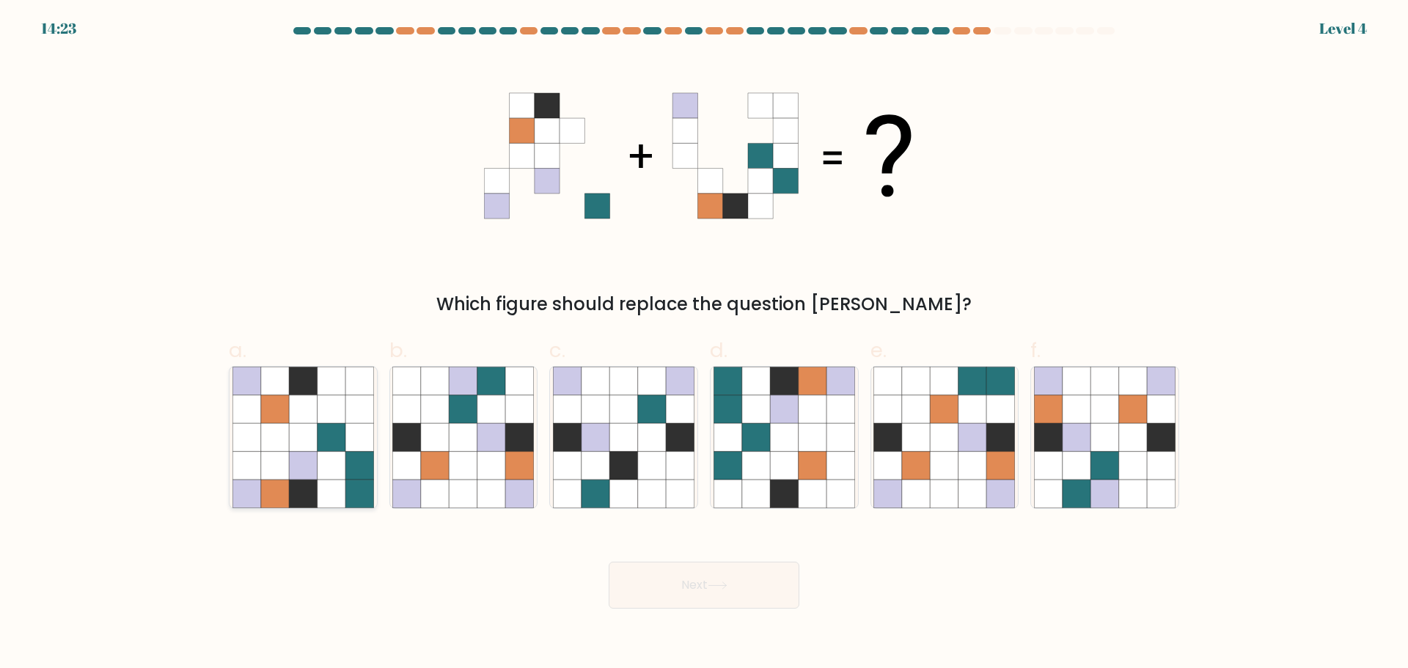
click at [275, 396] on icon at bounding box center [275, 408] width 28 height 28
click at [704, 344] on input "a." at bounding box center [704, 339] width 1 height 10
radio input "true"
drag, startPoint x: 741, startPoint y: 550, endPoint x: 735, endPoint y: 554, distance: 7.9
click at [739, 562] on button "Next" at bounding box center [703, 585] width 191 height 47
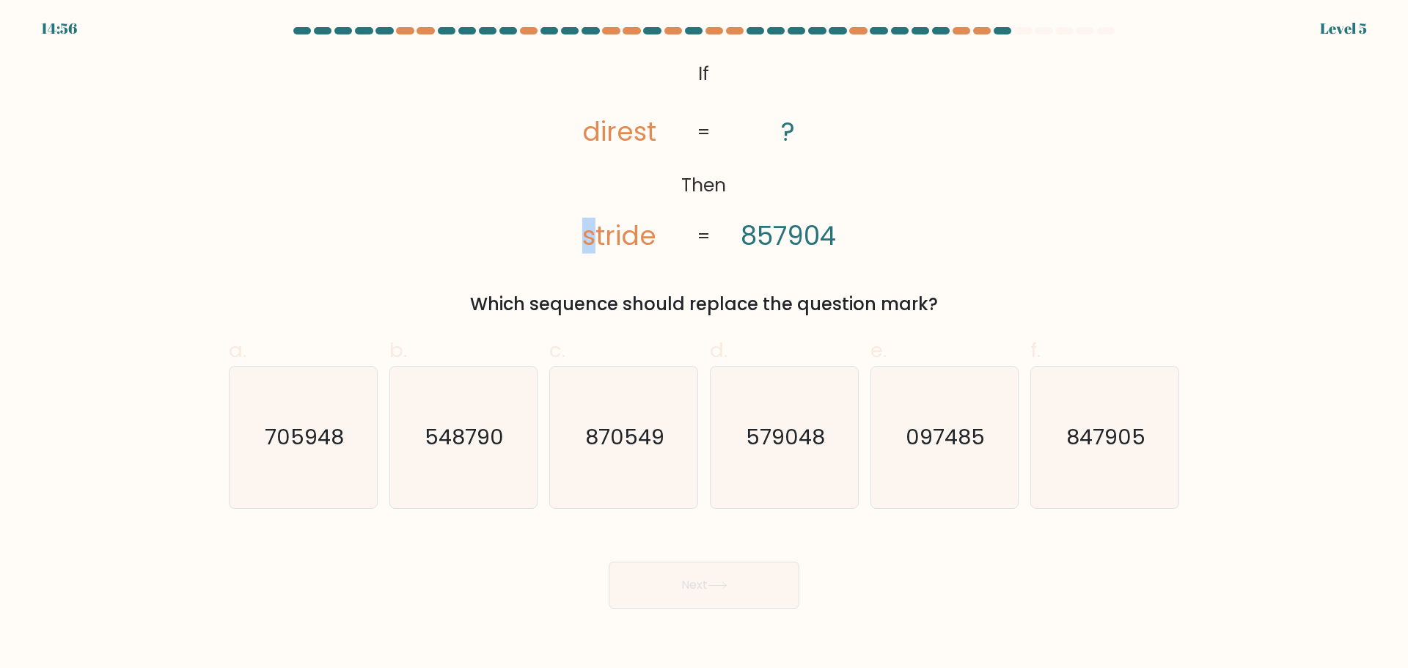
click at [576, 237] on icon "@import url('https://fonts.googleapis.com/css?family=Abril+Fatface:400,100,100i…" at bounding box center [704, 156] width 326 height 200
click at [637, 136] on tspan "direst" at bounding box center [619, 132] width 74 height 36
click at [949, 429] on text "097485" at bounding box center [945, 436] width 79 height 29
click at [940, 496] on form "If ?" at bounding box center [704, 317] width 1408 height 581
drag, startPoint x: 941, startPoint y: 473, endPoint x: 932, endPoint y: 477, distance: 10.5
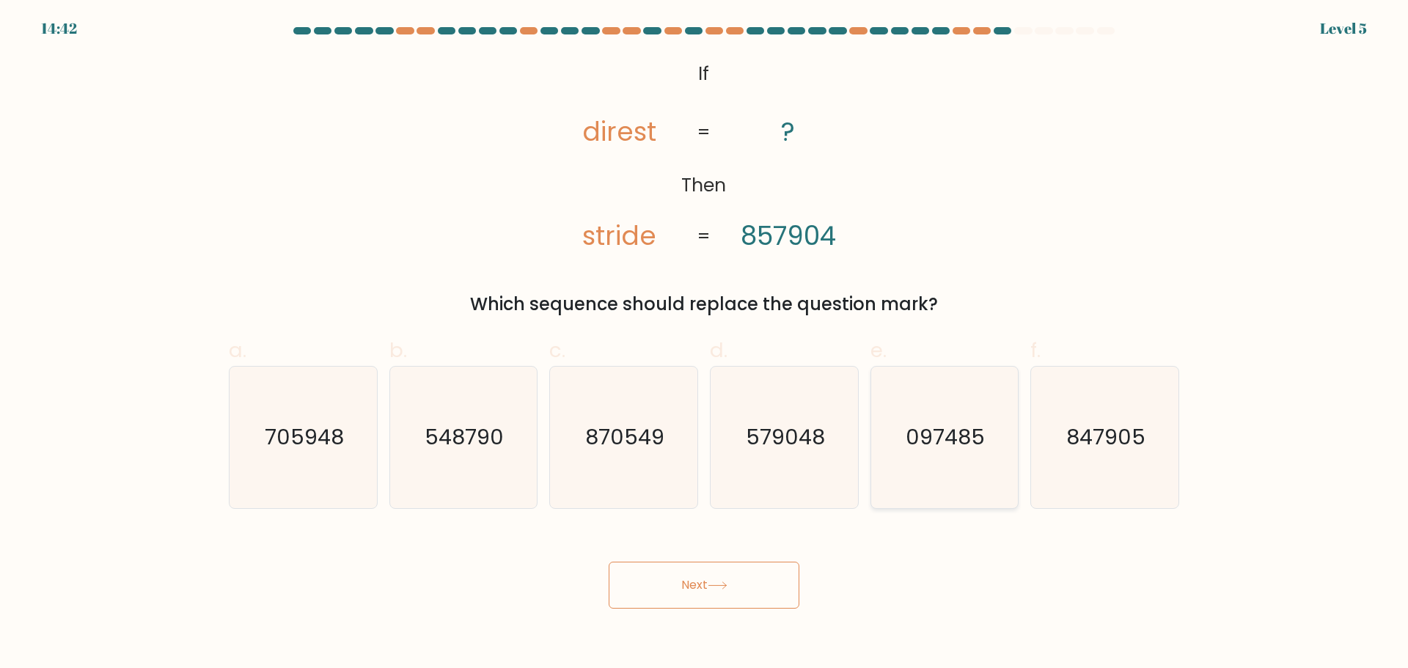
click at [940, 472] on icon "097485" at bounding box center [943, 437] width 141 height 141
click at [705, 344] on input "e. 097485" at bounding box center [704, 339] width 1 height 10
radio input "true"
click at [723, 562] on button "Next" at bounding box center [703, 585] width 191 height 47
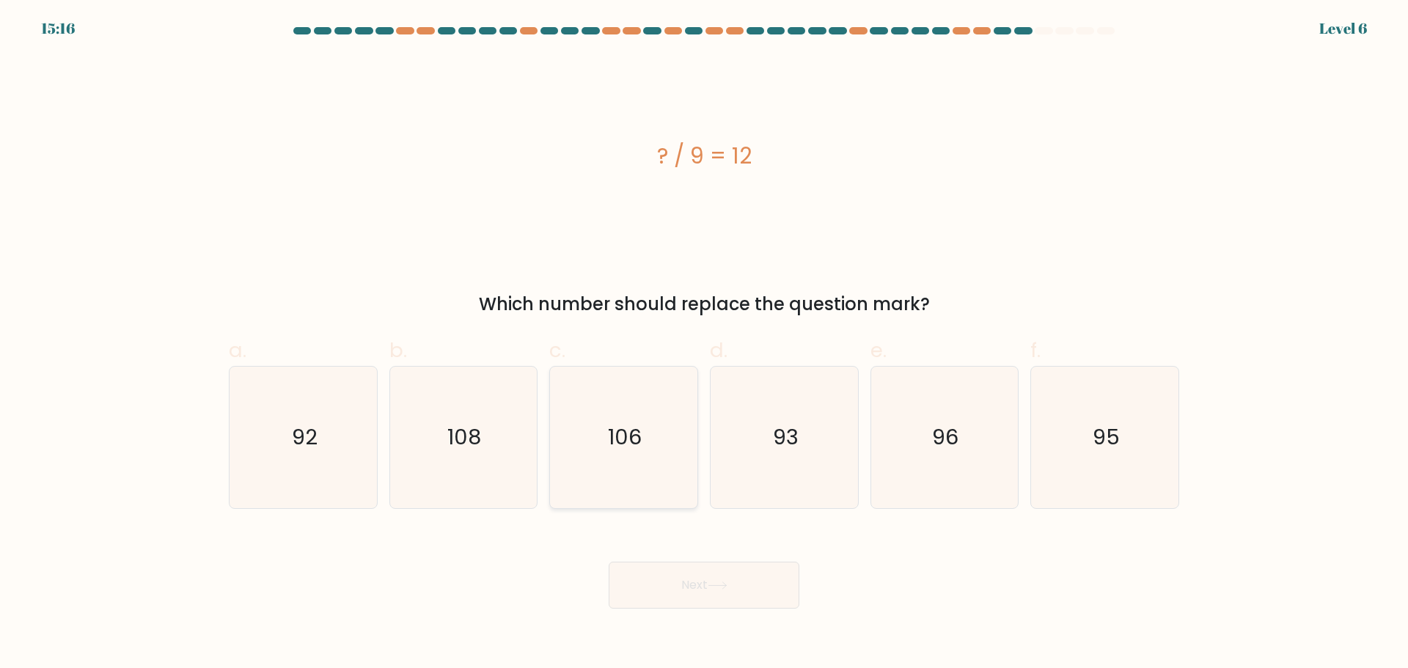
click at [588, 450] on icon "106" at bounding box center [623, 437] width 141 height 141
click at [704, 344] on input "c. 106" at bounding box center [704, 339] width 1 height 10
radio input "true"
click at [748, 562] on button "Next" at bounding box center [703, 585] width 191 height 47
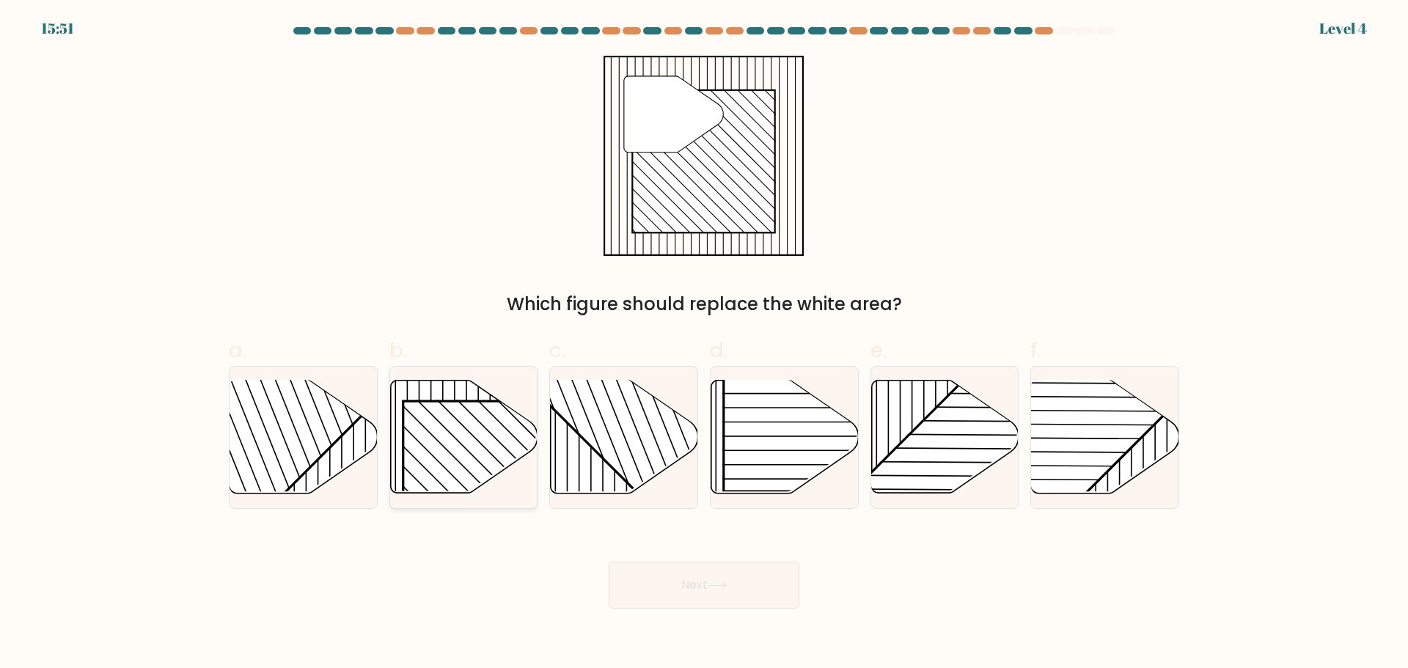
click at [470, 444] on rect at bounding box center [507, 506] width 211 height 211
click at [704, 344] on input "b." at bounding box center [704, 339] width 1 height 10
radio input "true"
click at [702, 562] on button "Next" at bounding box center [703, 585] width 191 height 47
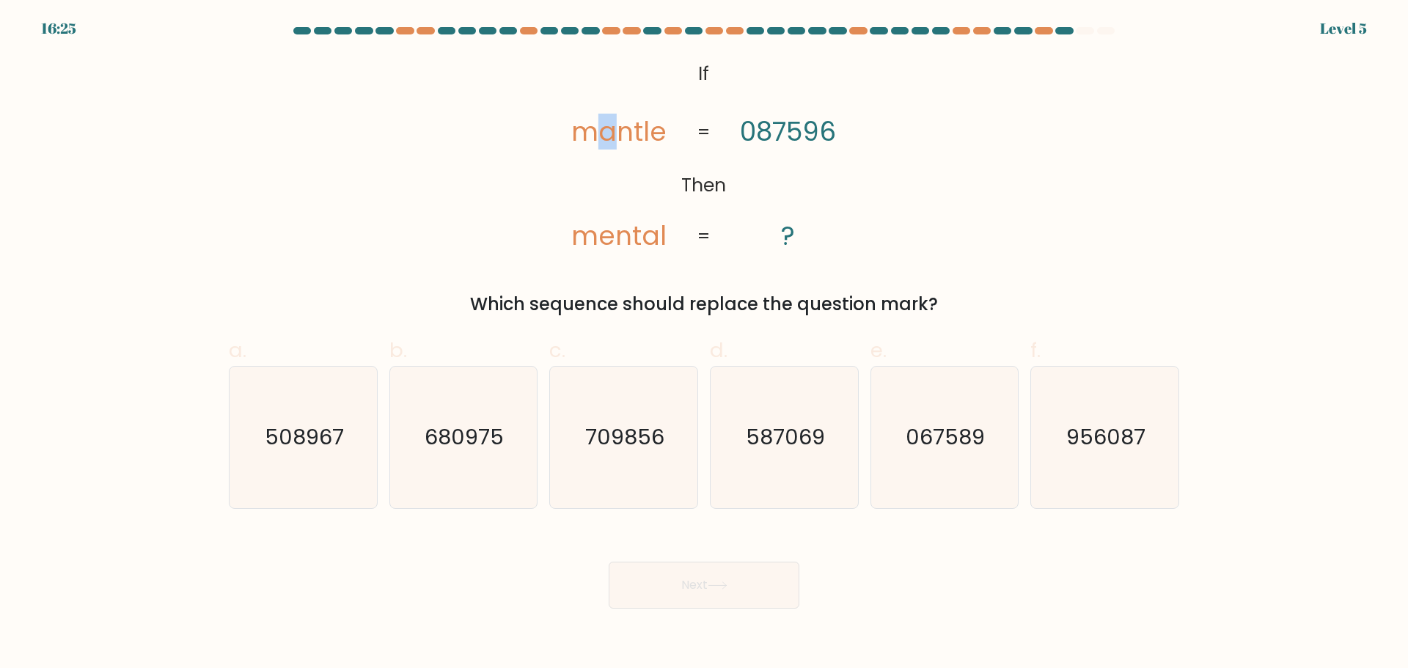
drag, startPoint x: 600, startPoint y: 133, endPoint x: 616, endPoint y: 133, distance: 15.4
click at [616, 133] on tspan "mantle" at bounding box center [619, 132] width 95 height 36
drag, startPoint x: 1119, startPoint y: 429, endPoint x: 1108, endPoint y: 430, distance: 11.8
click at [1119, 429] on text "956087" at bounding box center [1106, 436] width 79 height 29
click at [705, 344] on input "f. 956087" at bounding box center [704, 339] width 1 height 10
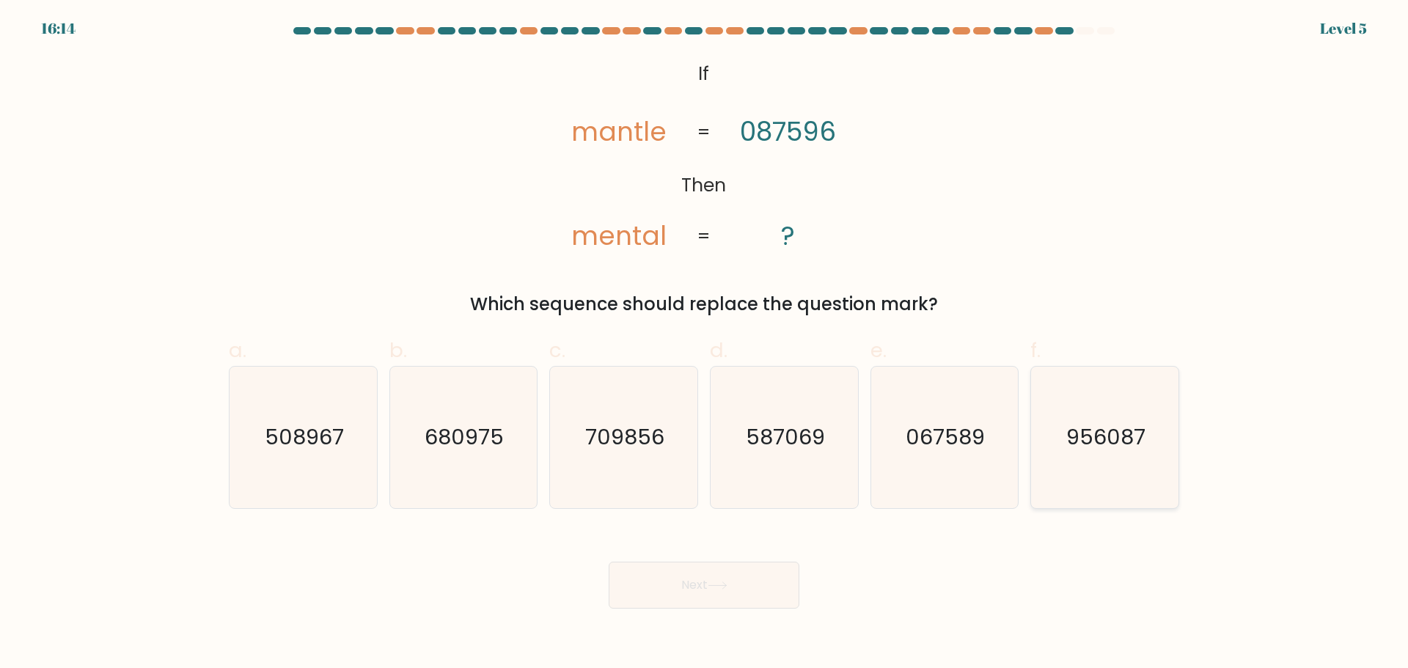
radio input "true"
click at [738, 562] on button "Next" at bounding box center [703, 585] width 191 height 47
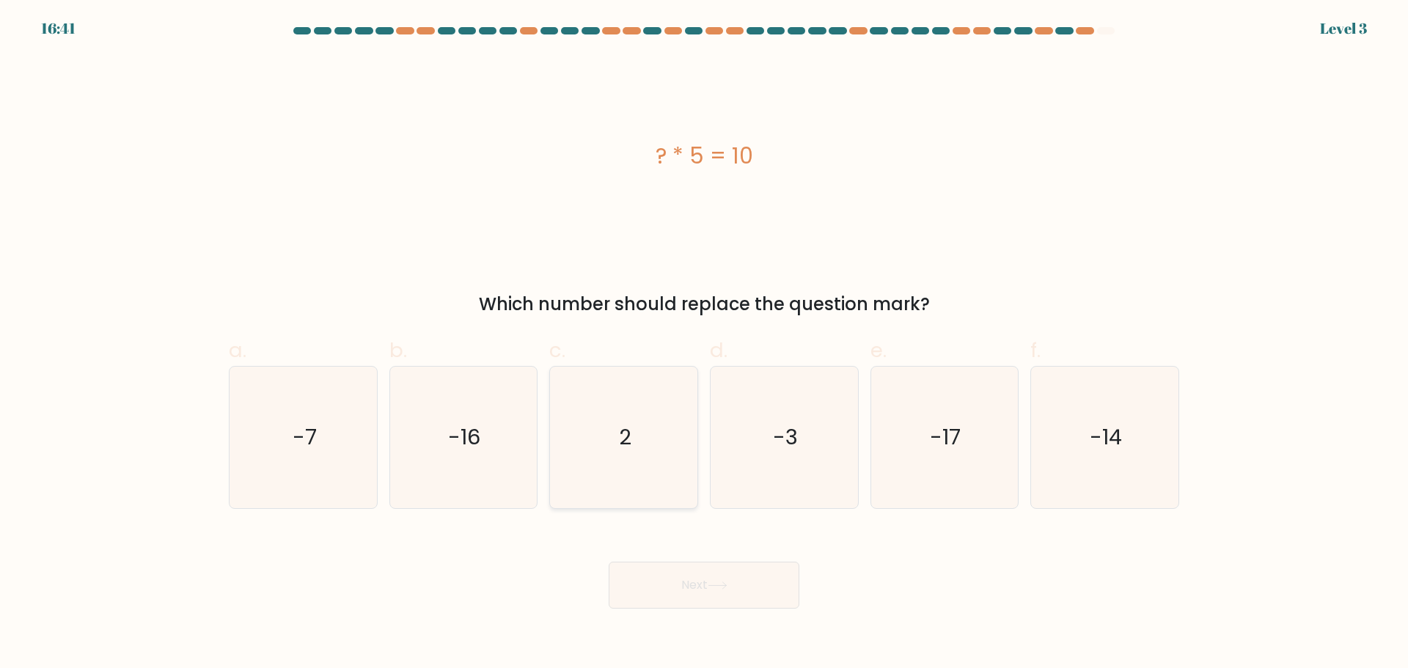
click at [609, 429] on icon "2" at bounding box center [623, 437] width 141 height 141
click at [704, 344] on input "c. 2" at bounding box center [704, 339] width 1 height 10
radio input "true"
click at [718, 581] on icon at bounding box center [717, 585] width 20 height 8
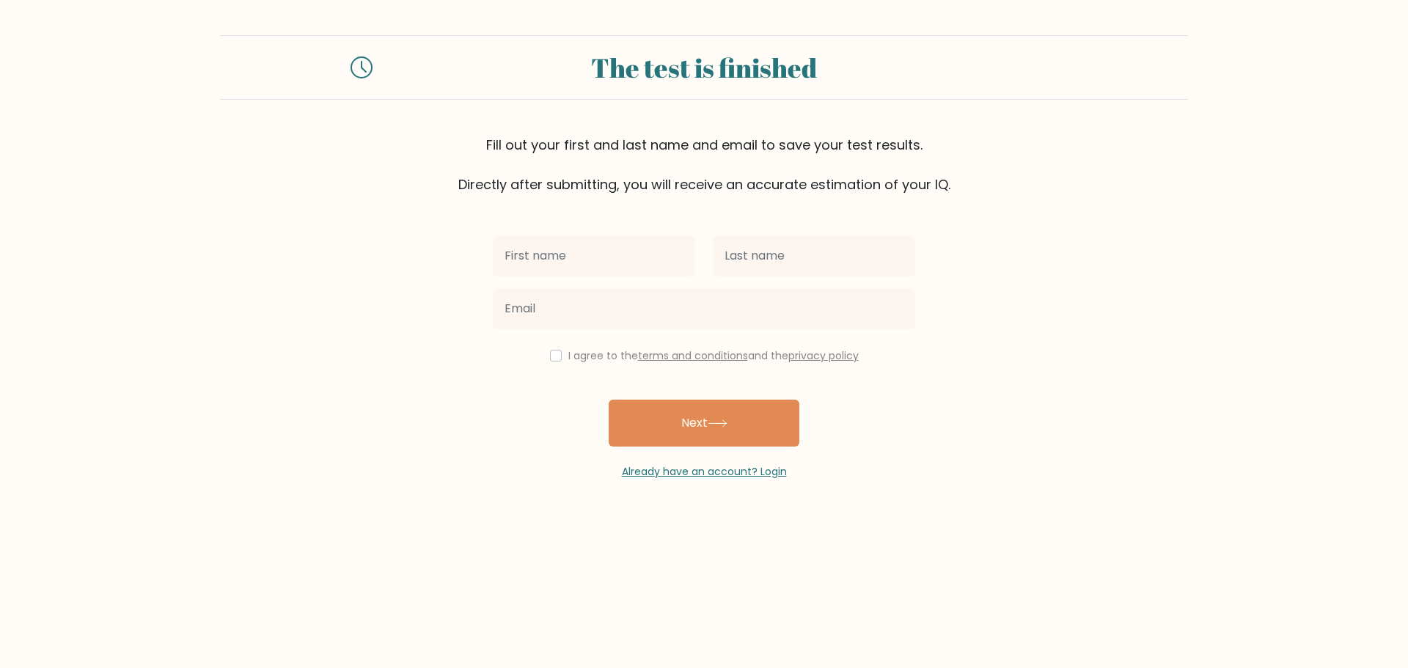
click at [589, 235] on input "text" at bounding box center [594, 255] width 202 height 41
type input "Patrick Suez"
click at [750, 232] on div at bounding box center [814, 255] width 220 height 53
click at [754, 235] on input "text" at bounding box center [814, 255] width 202 height 41
type input "Huya"
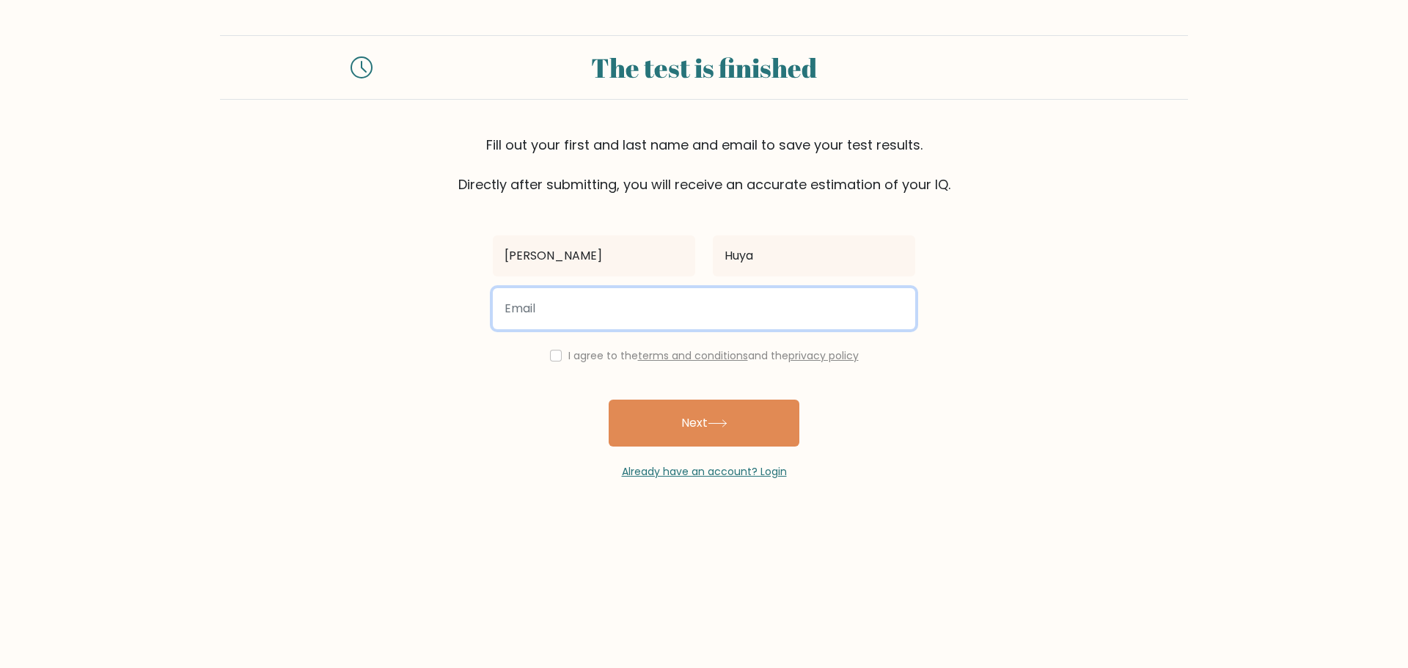
click at [606, 288] on input "email" at bounding box center [704, 308] width 422 height 41
type input "zeuspatrick01@gmail.com"
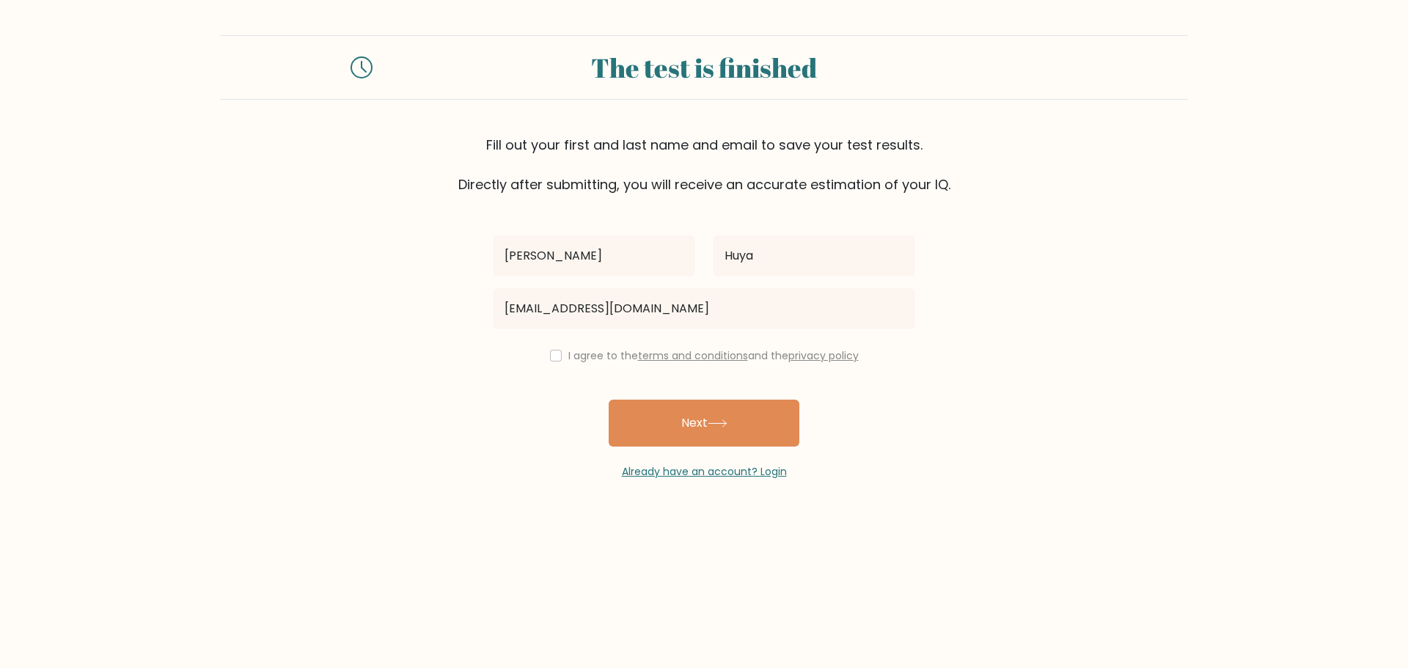
drag, startPoint x: 484, startPoint y: 328, endPoint x: 491, endPoint y: 329, distance: 7.4
click at [485, 329] on div "Patrick Suez Huya zeuspatrick01@gmail.com I agree to the terms and conditions a…" at bounding box center [704, 336] width 440 height 285
click at [583, 347] on div "I agree to the terms and conditions and the privacy policy" at bounding box center [704, 356] width 440 height 18
click at [562, 350] on input "checkbox" at bounding box center [556, 356] width 12 height 12
checkbox input "true"
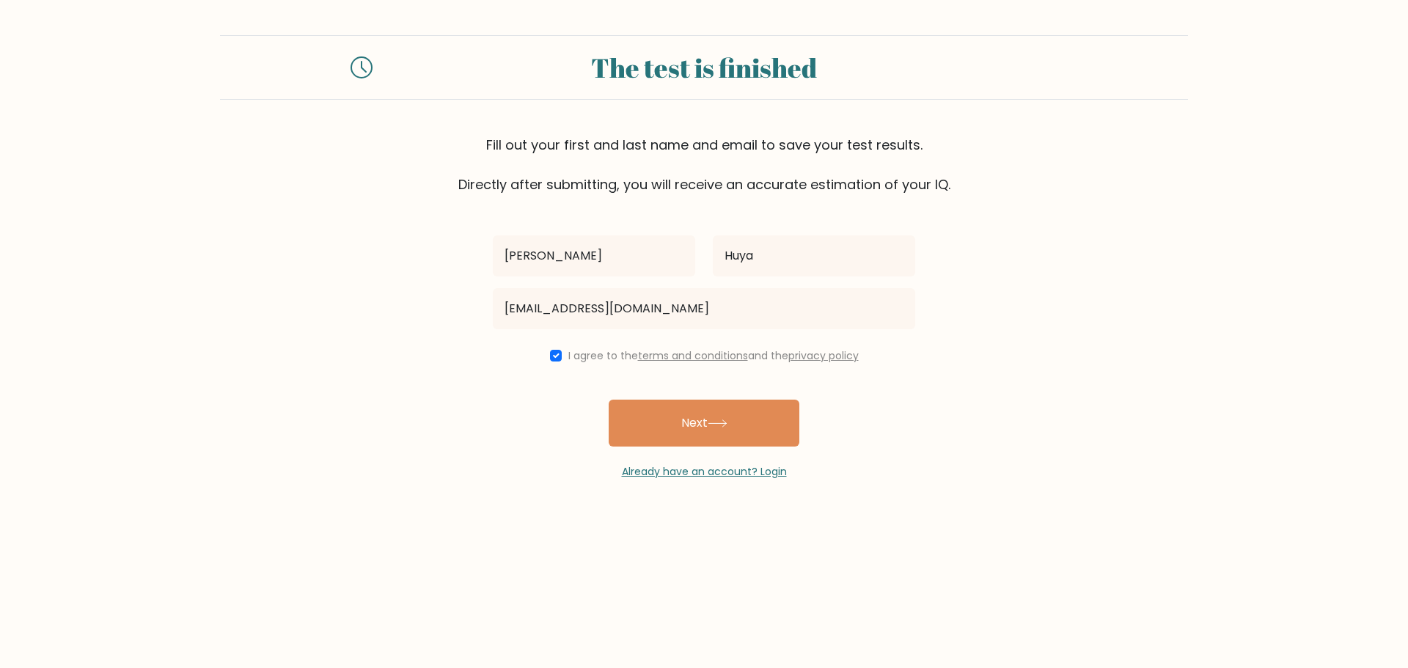
click at [558, 335] on div "Patrick Suez Huya zeuspatrick01@gmail.com I agree to the terms and conditions a…" at bounding box center [704, 336] width 440 height 285
click at [667, 400] on button "Next" at bounding box center [703, 423] width 191 height 47
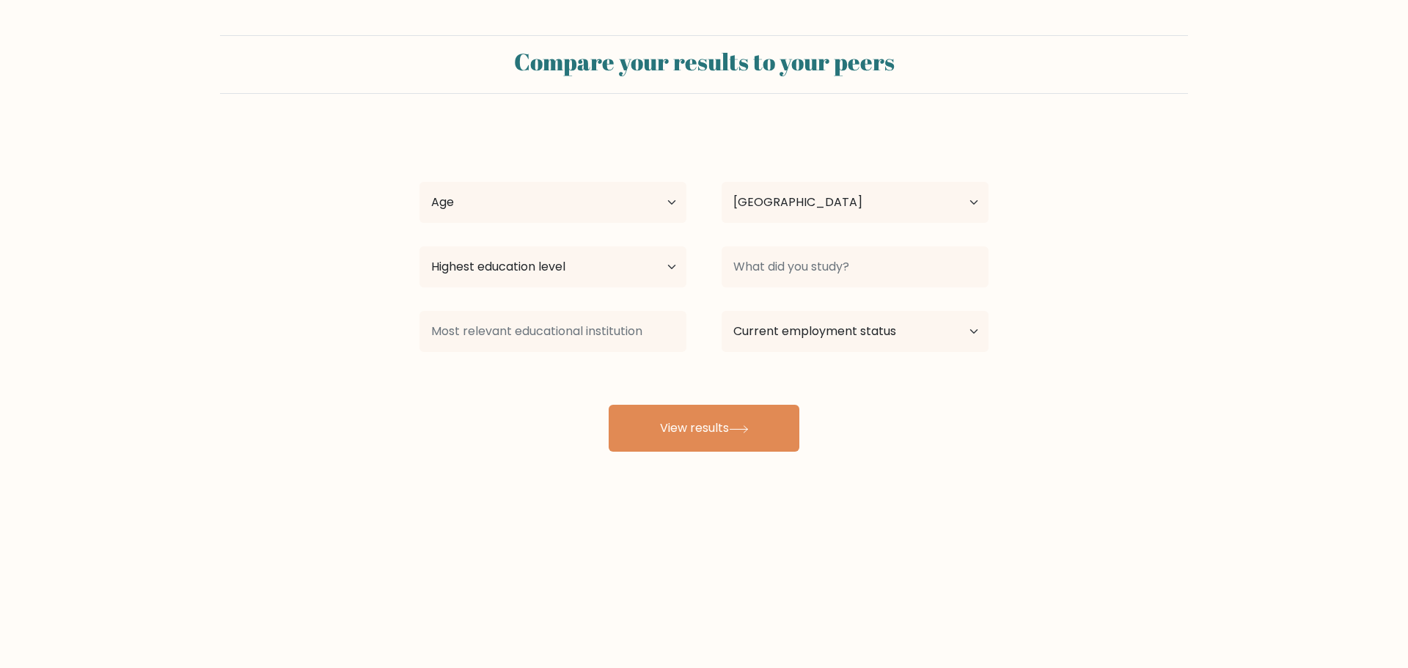
select select "PH"
click at [686, 405] on button "View results" at bounding box center [703, 428] width 191 height 47
click at [549, 182] on select "Age Under 18 years old 18-24 years old 25-34 years old 35-44 years old 45-54 ye…" at bounding box center [552, 202] width 267 height 41
select select "35_44"
click at [419, 182] on select "Age Under 18 years old 18-24 years old 25-34 years old 35-44 years old 45-54 ye…" at bounding box center [552, 202] width 267 height 41
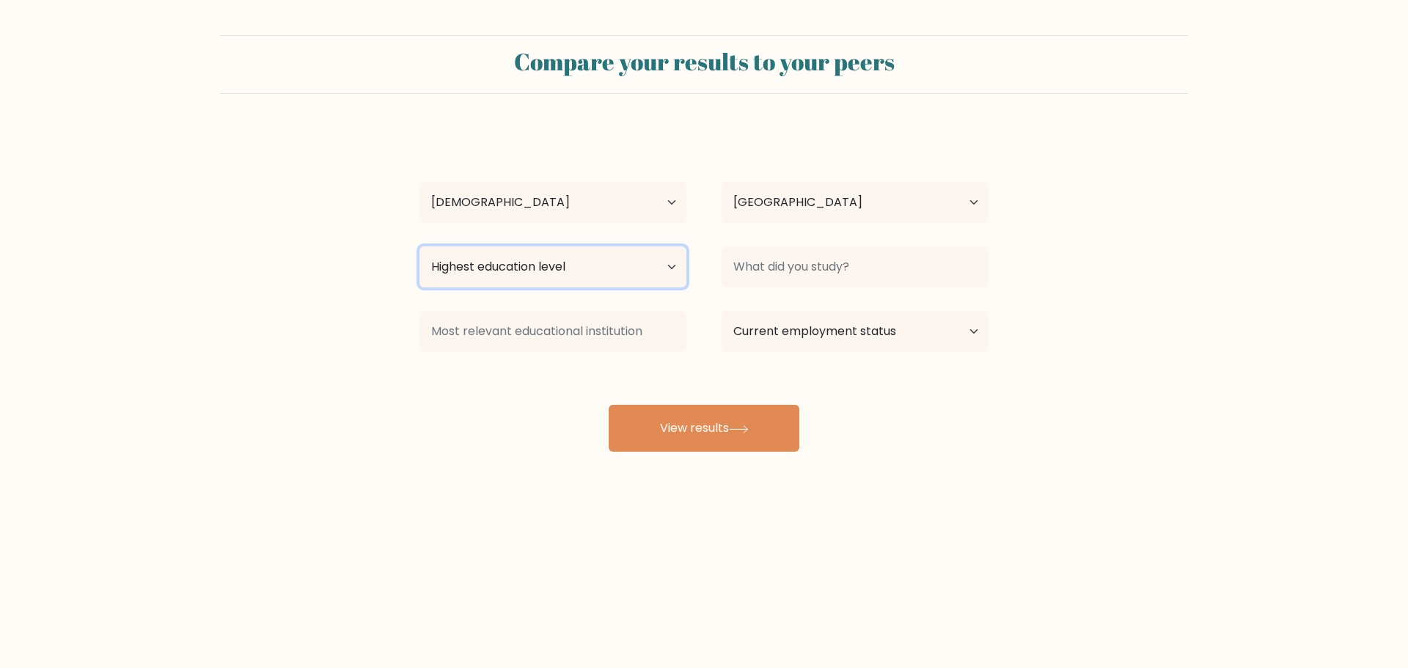
click at [619, 246] on select "Highest education level No schooling Primary Lower Secondary Upper Secondary Oc…" at bounding box center [552, 266] width 267 height 41
select select "bachelors_degree"
click at [419, 246] on select "Highest education level No schooling Primary Lower Secondary Upper Secondary Oc…" at bounding box center [552, 266] width 267 height 41
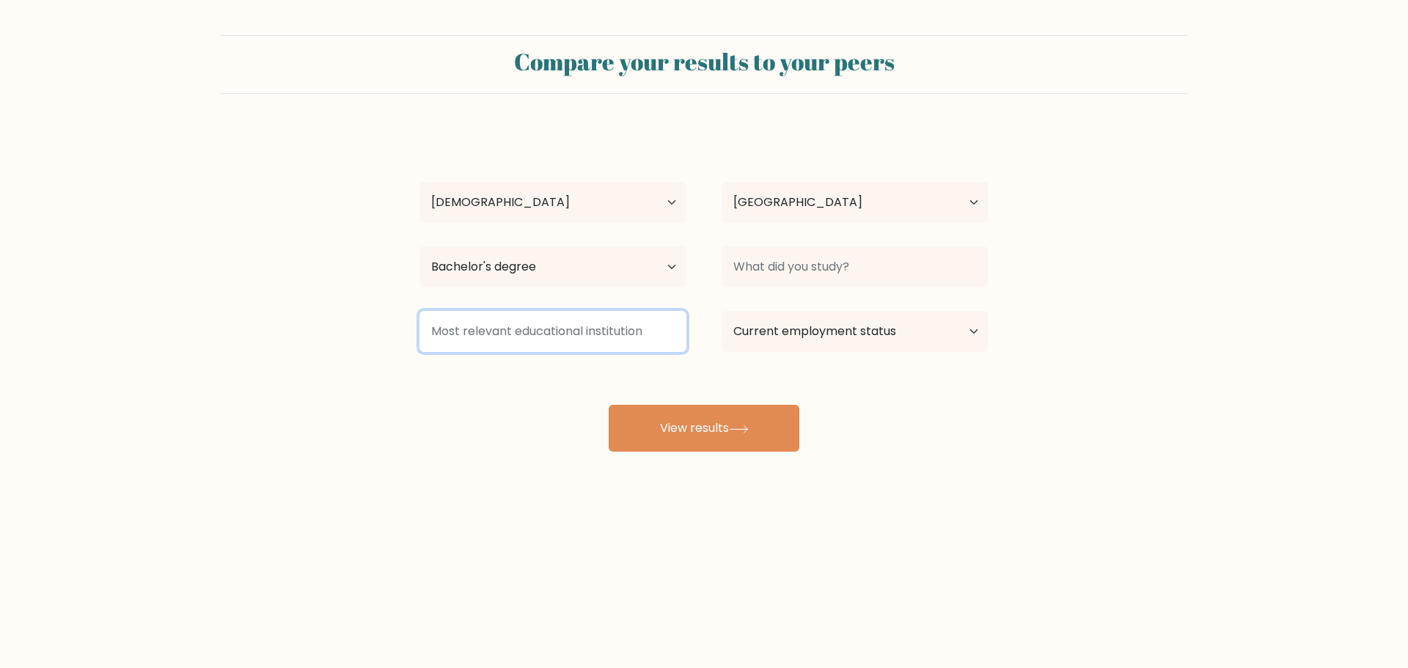
click at [530, 311] on input at bounding box center [552, 331] width 267 height 41
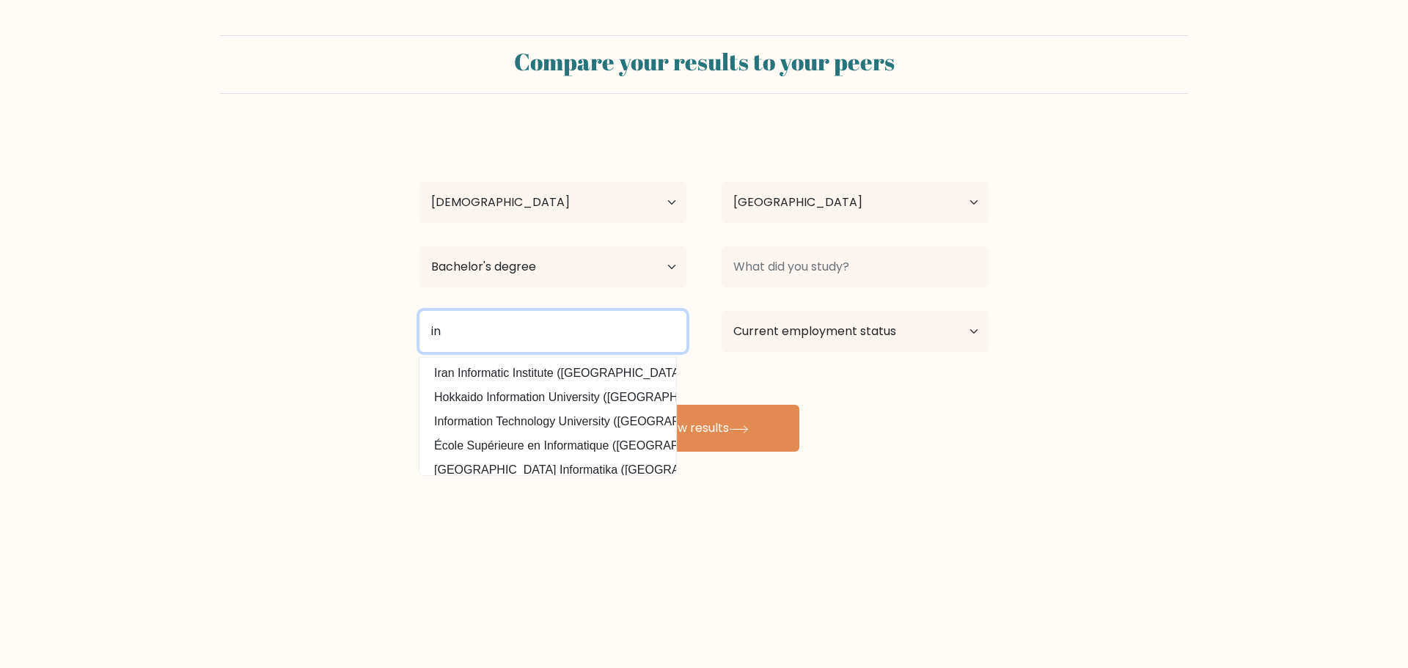
type input "i"
type input "c"
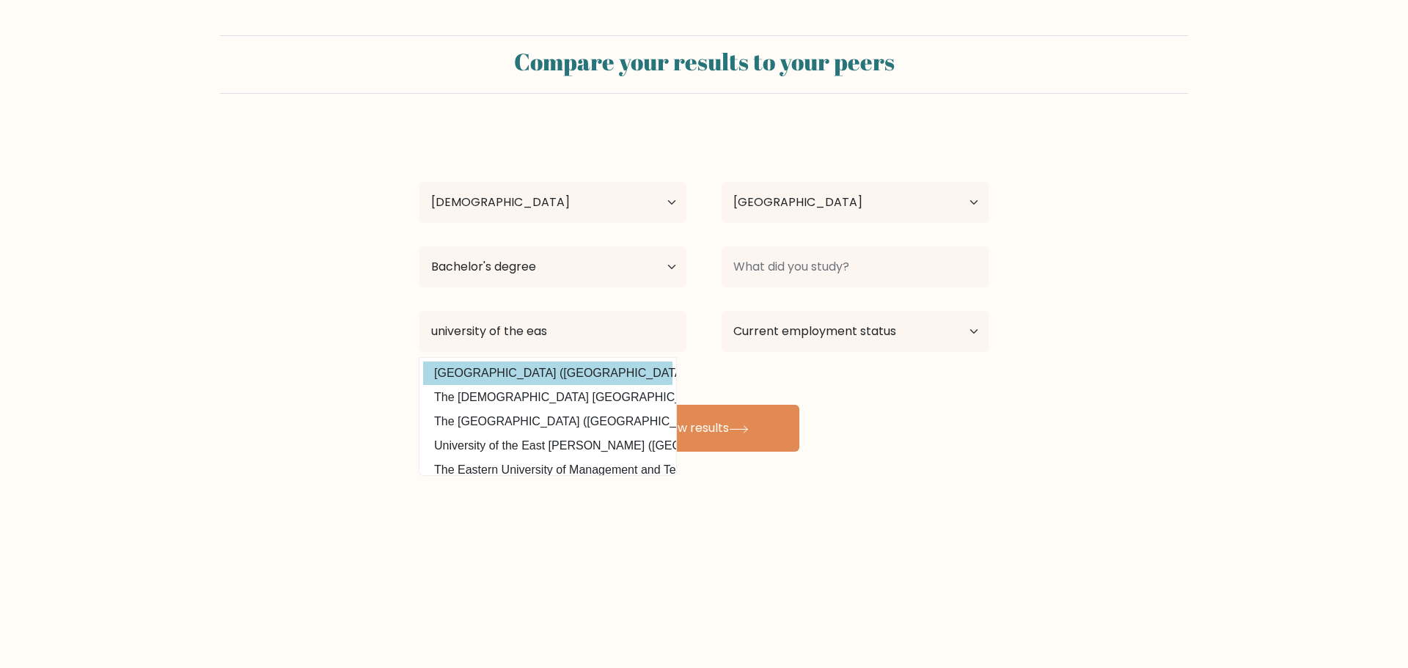
click at [483, 361] on option "University of the East (Philippines)" at bounding box center [547, 372] width 249 height 23
type input "[GEOGRAPHIC_DATA]"
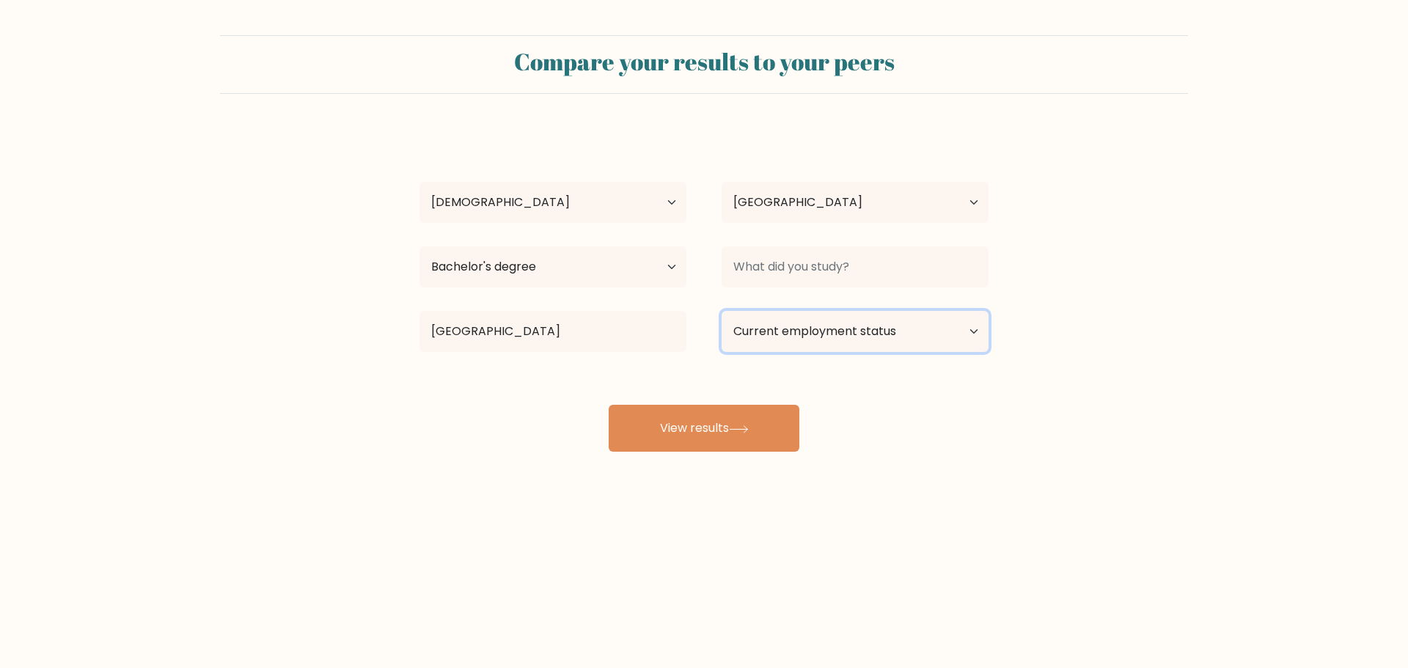
click at [835, 311] on select "Current employment status Employed Student Retired Other / prefer not to answer" at bounding box center [854, 331] width 267 height 41
select select "other"
click at [721, 311] on select "Current employment status Employed Student Retired Other / prefer not to answer" at bounding box center [854, 331] width 267 height 41
drag, startPoint x: 928, startPoint y: 359, endPoint x: 844, endPoint y: 200, distance: 180.0
click at [930, 358] on div "Compare your results to your peers Patrick Suez Huya Age Under 18 years old 18-…" at bounding box center [704, 278] width 1408 height 556
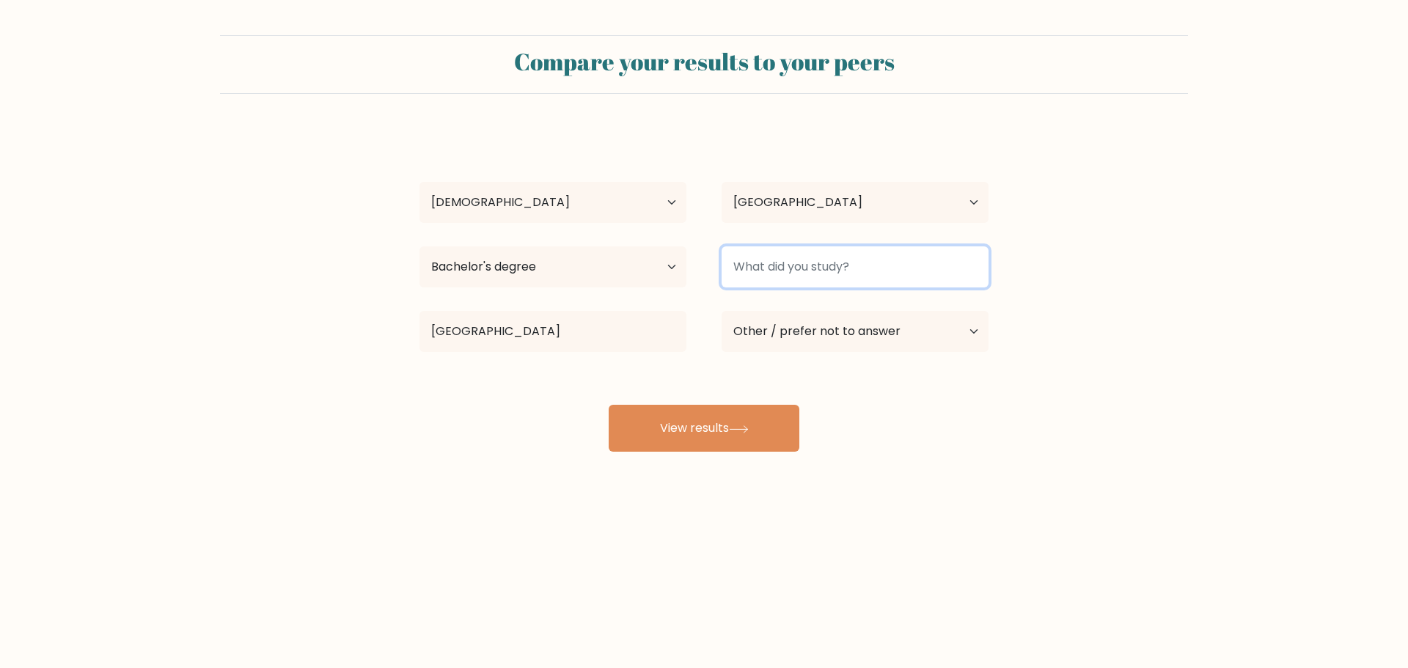
click at [826, 246] on input at bounding box center [854, 266] width 267 height 41
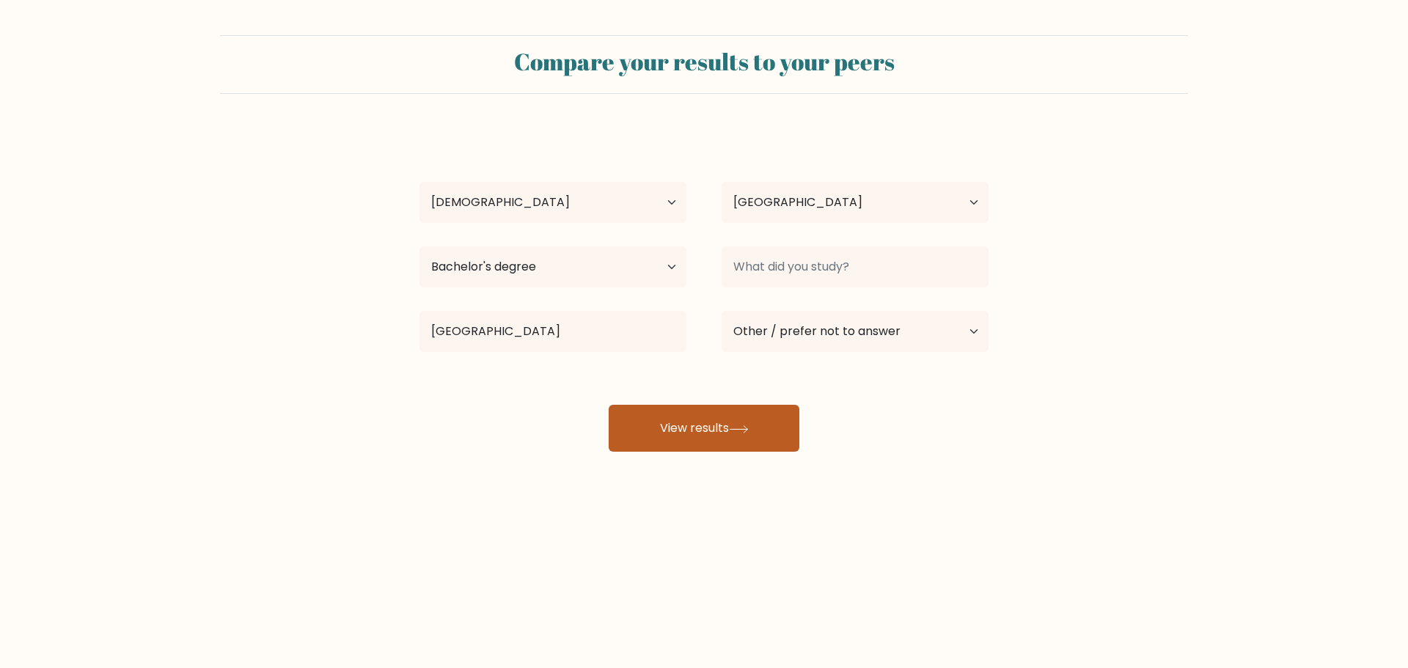
click at [721, 405] on button "View results" at bounding box center [703, 428] width 191 height 47
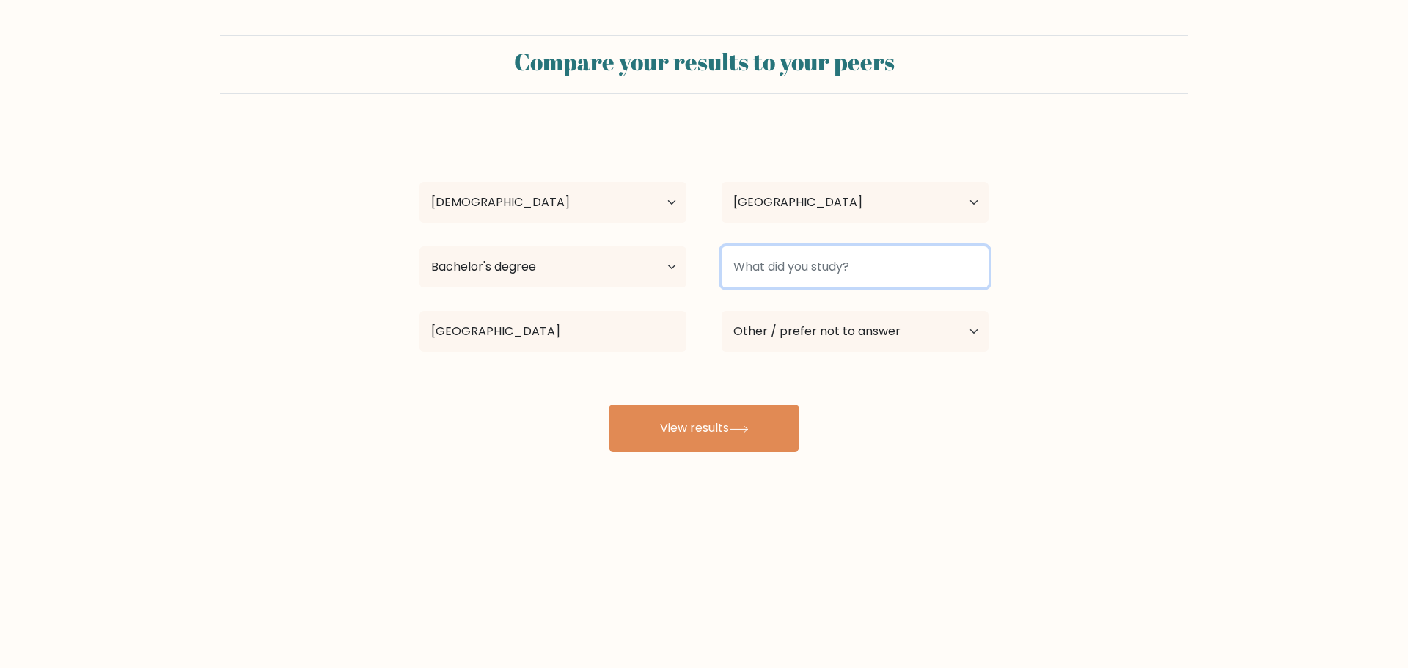
click at [801, 246] on input at bounding box center [854, 266] width 267 height 41
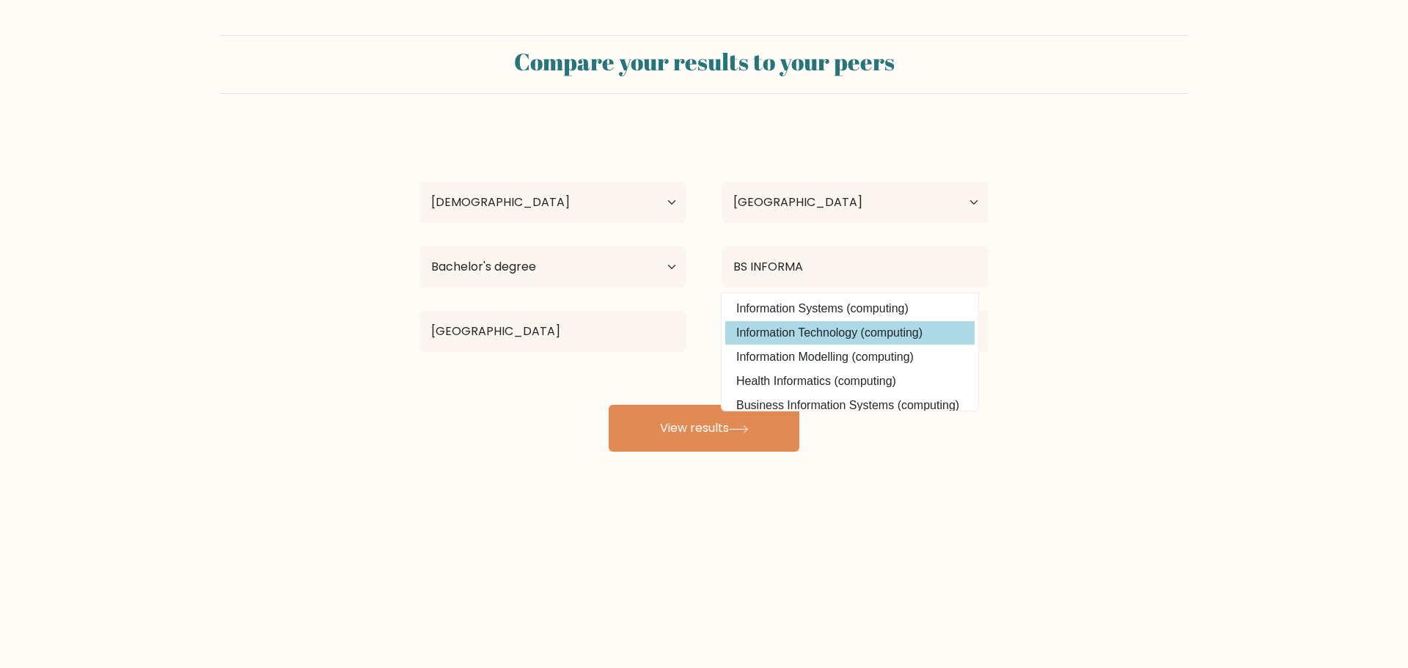
click at [808, 321] on option "Information Technology (computing)" at bounding box center [849, 332] width 249 height 23
type input "Information Technology"
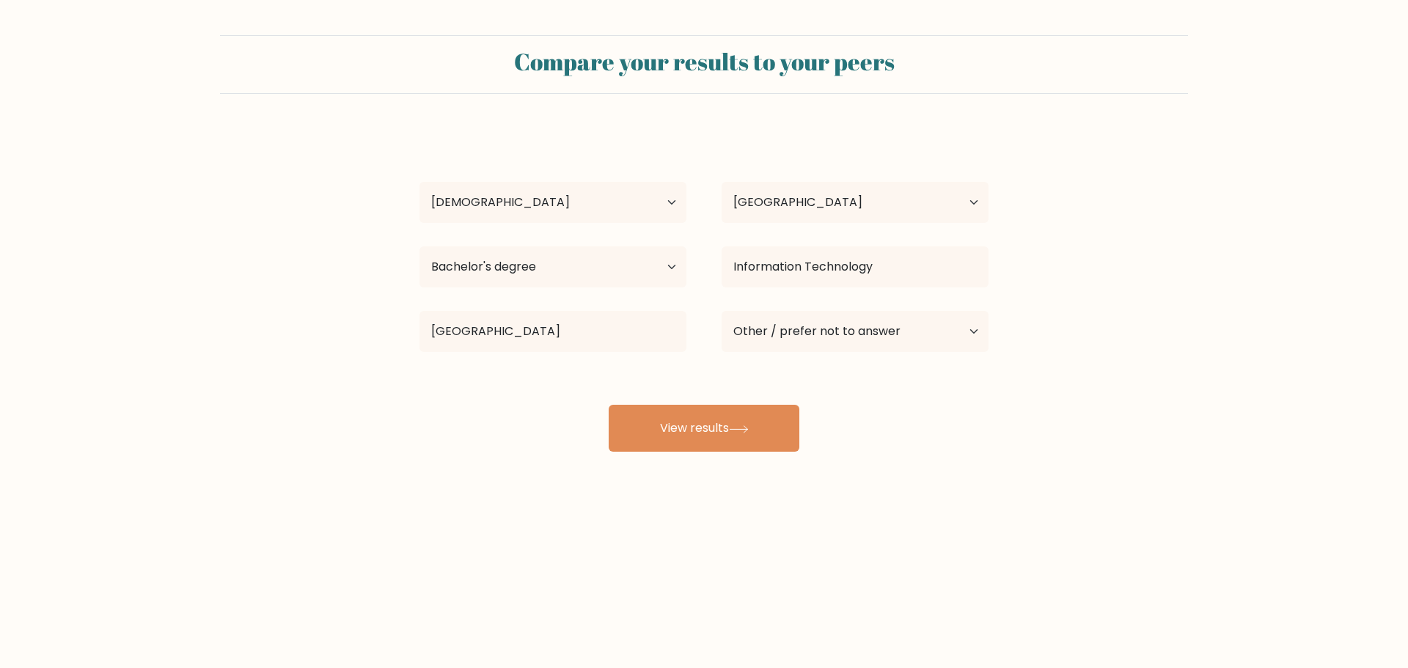
drag, startPoint x: 893, startPoint y: 375, endPoint x: 807, endPoint y: 356, distance: 87.7
click at [886, 375] on div "Compare your results to your peers Patrick Suez Huya Age Under 18 years old 18-…" at bounding box center [704, 278] width 1408 height 556
click at [690, 405] on button "View results" at bounding box center [703, 428] width 191 height 47
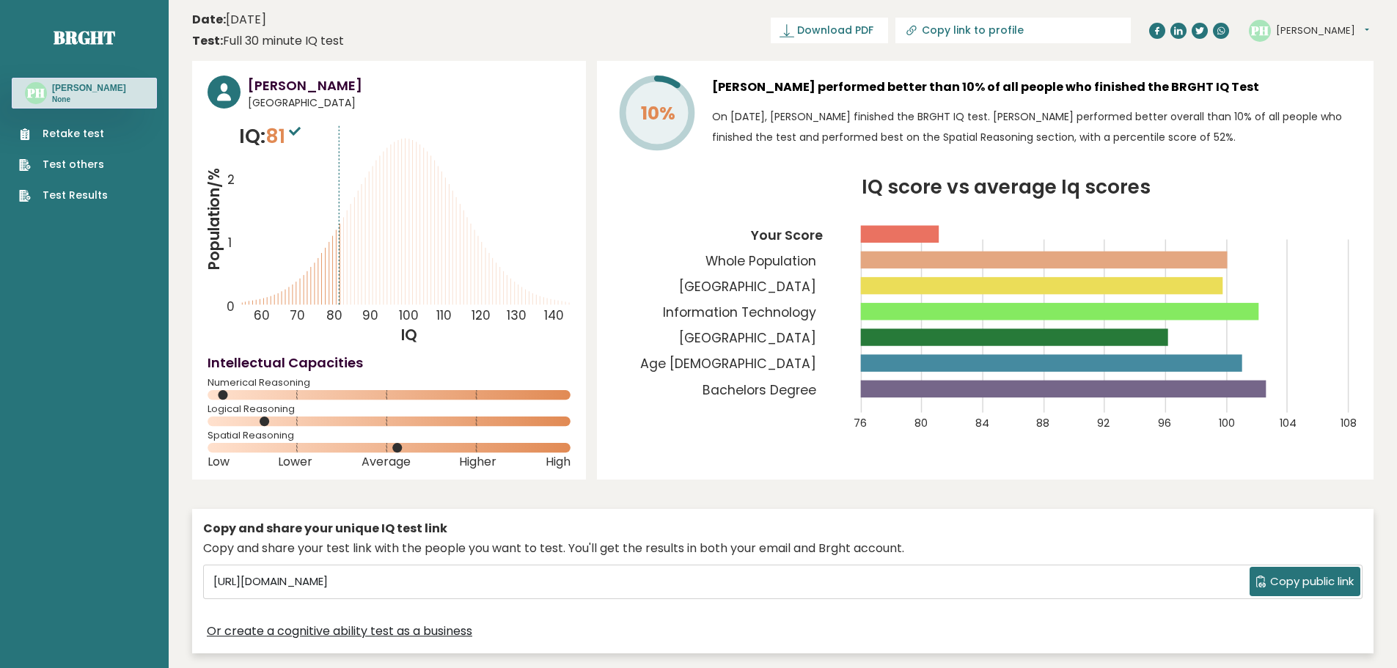
drag, startPoint x: 1320, startPoint y: 520, endPoint x: 1212, endPoint y: 509, distance: 109.1
click at [1320, 573] on span "Copy public link" at bounding box center [1312, 581] width 84 height 17
